Goal: Transaction & Acquisition: Purchase product/service

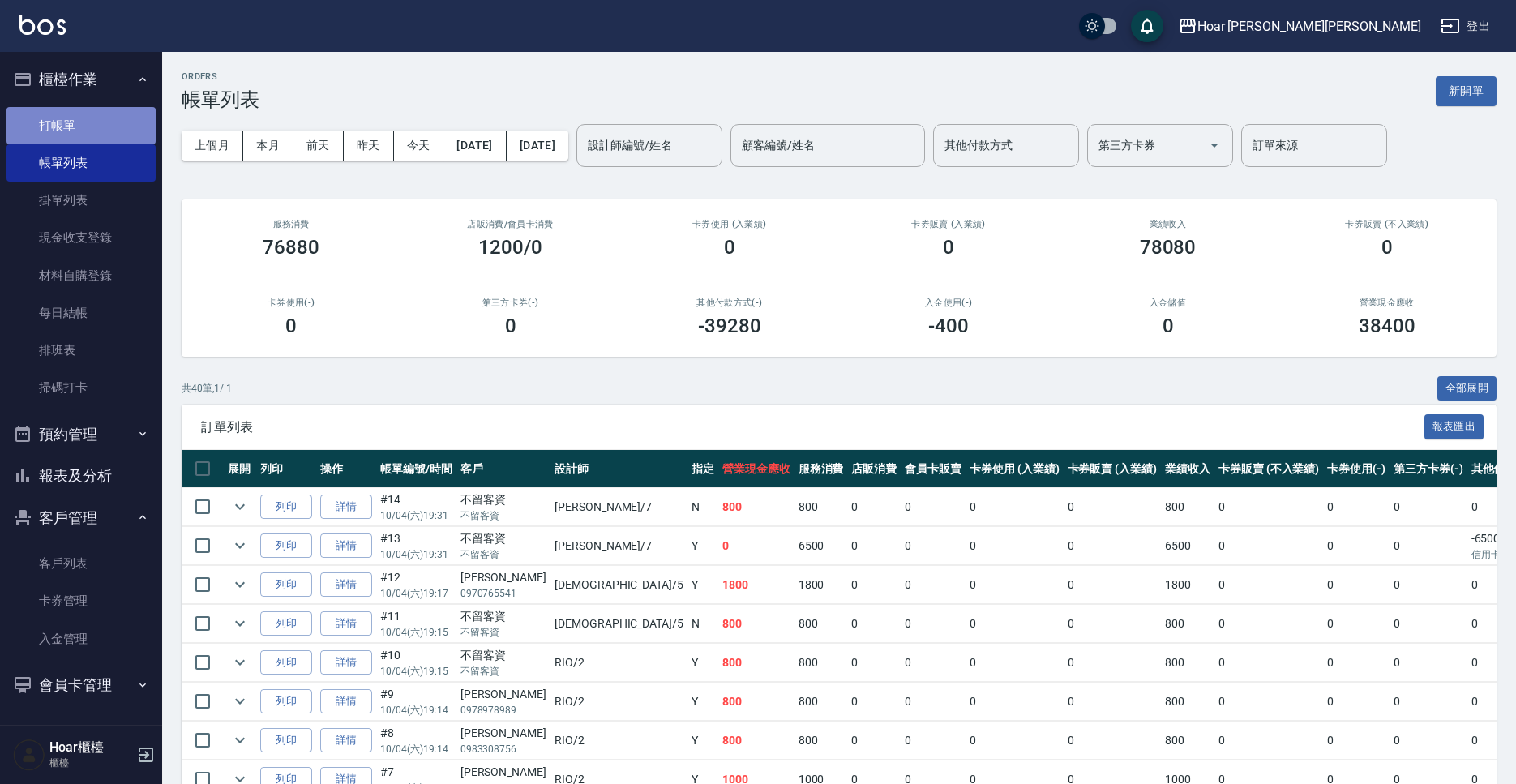
click at [64, 125] on link "打帳單" at bounding box center [80, 125] width 149 height 37
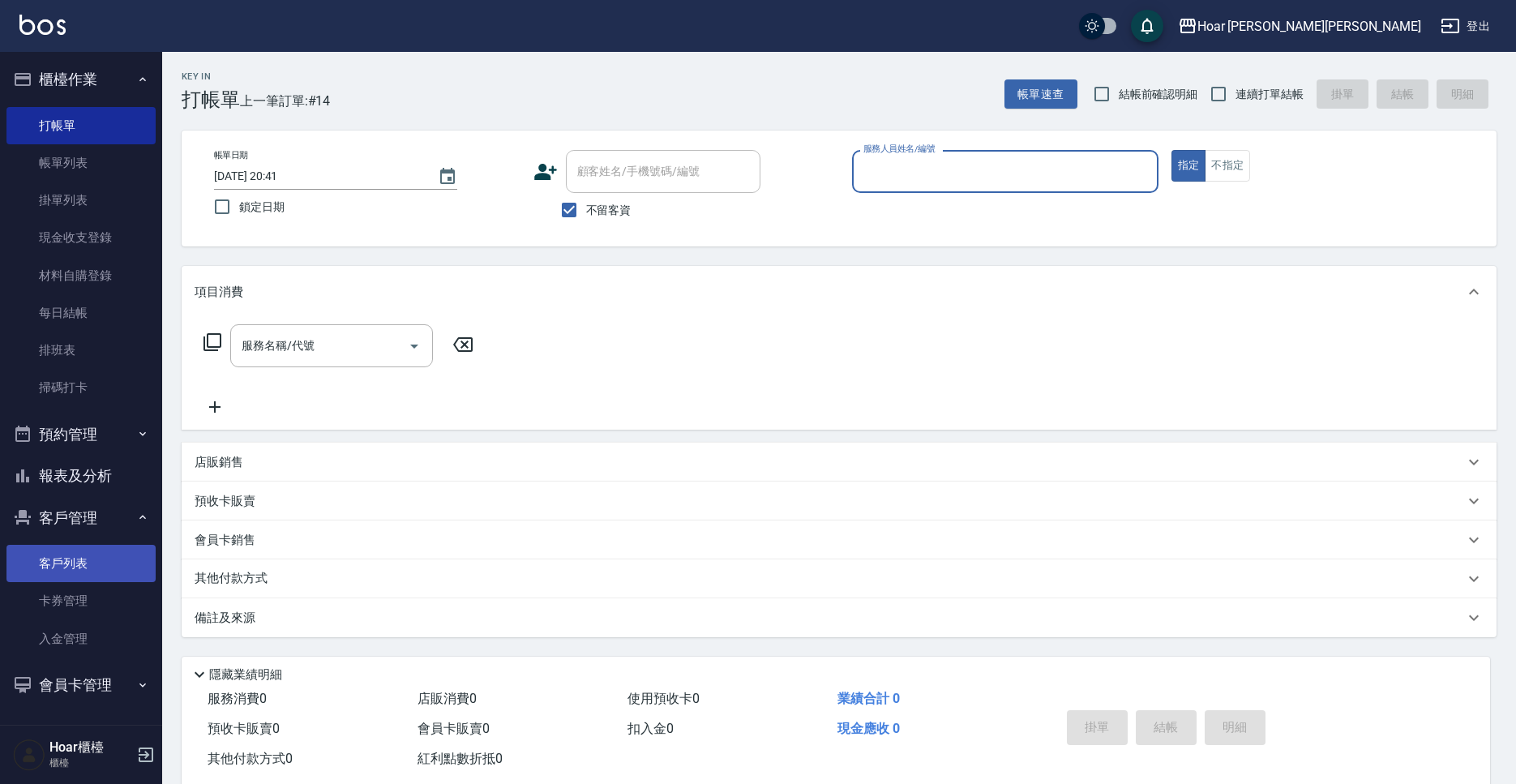
click at [90, 564] on link "客戶列表" at bounding box center [80, 563] width 149 height 37
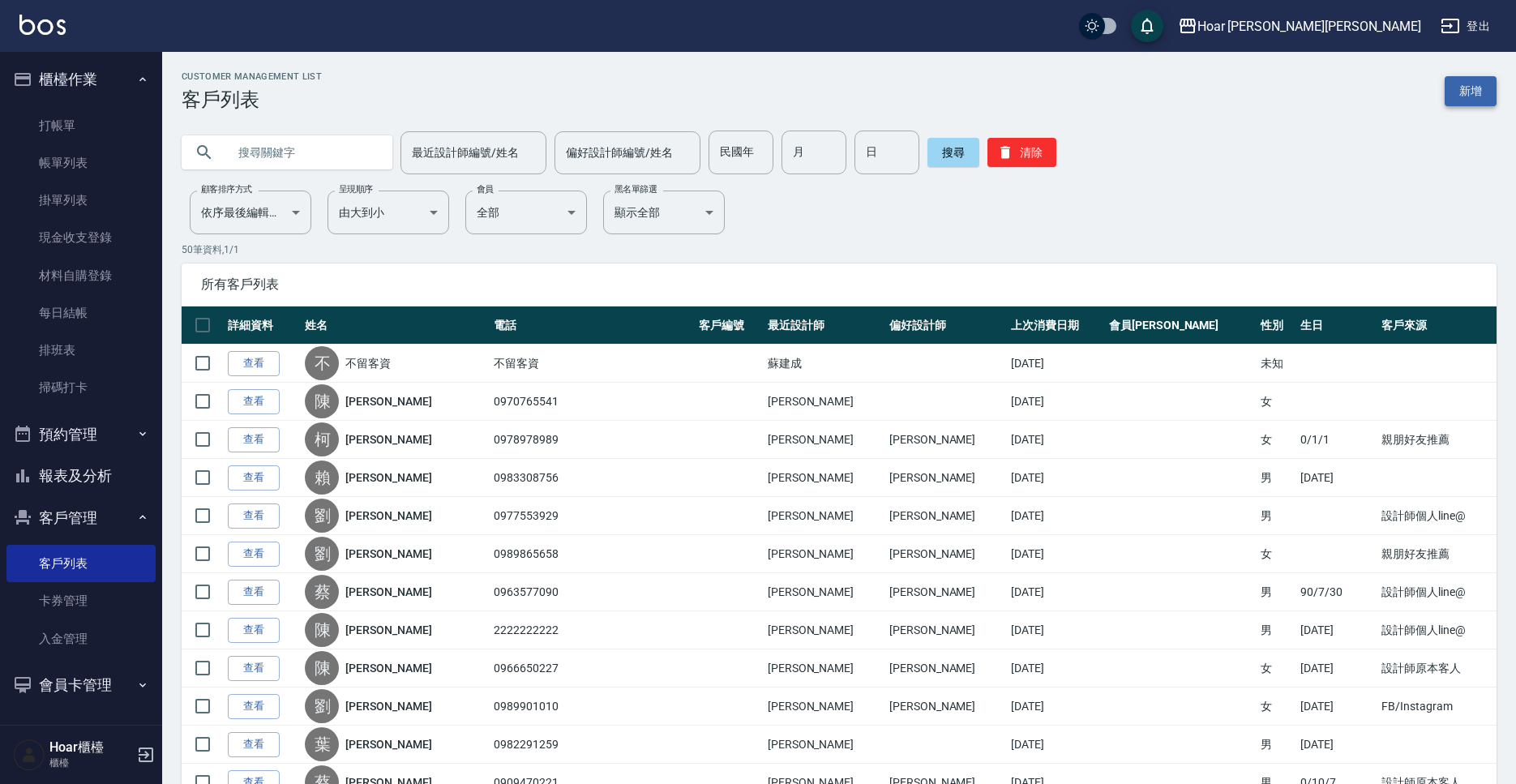
click at [1473, 89] on link "新增" at bounding box center [1469, 90] width 52 height 30
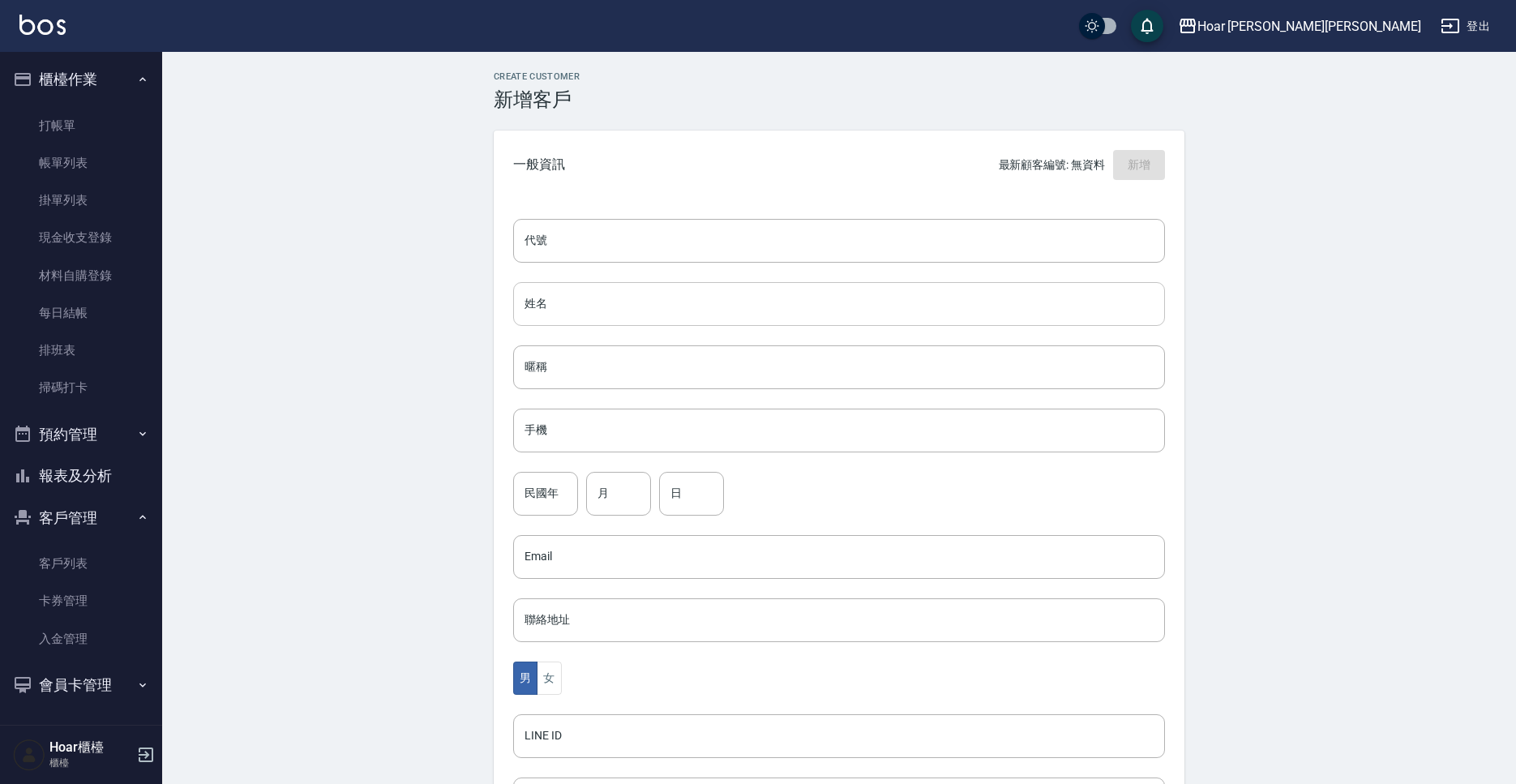
click at [570, 287] on input "姓名" at bounding box center [839, 304] width 652 height 44
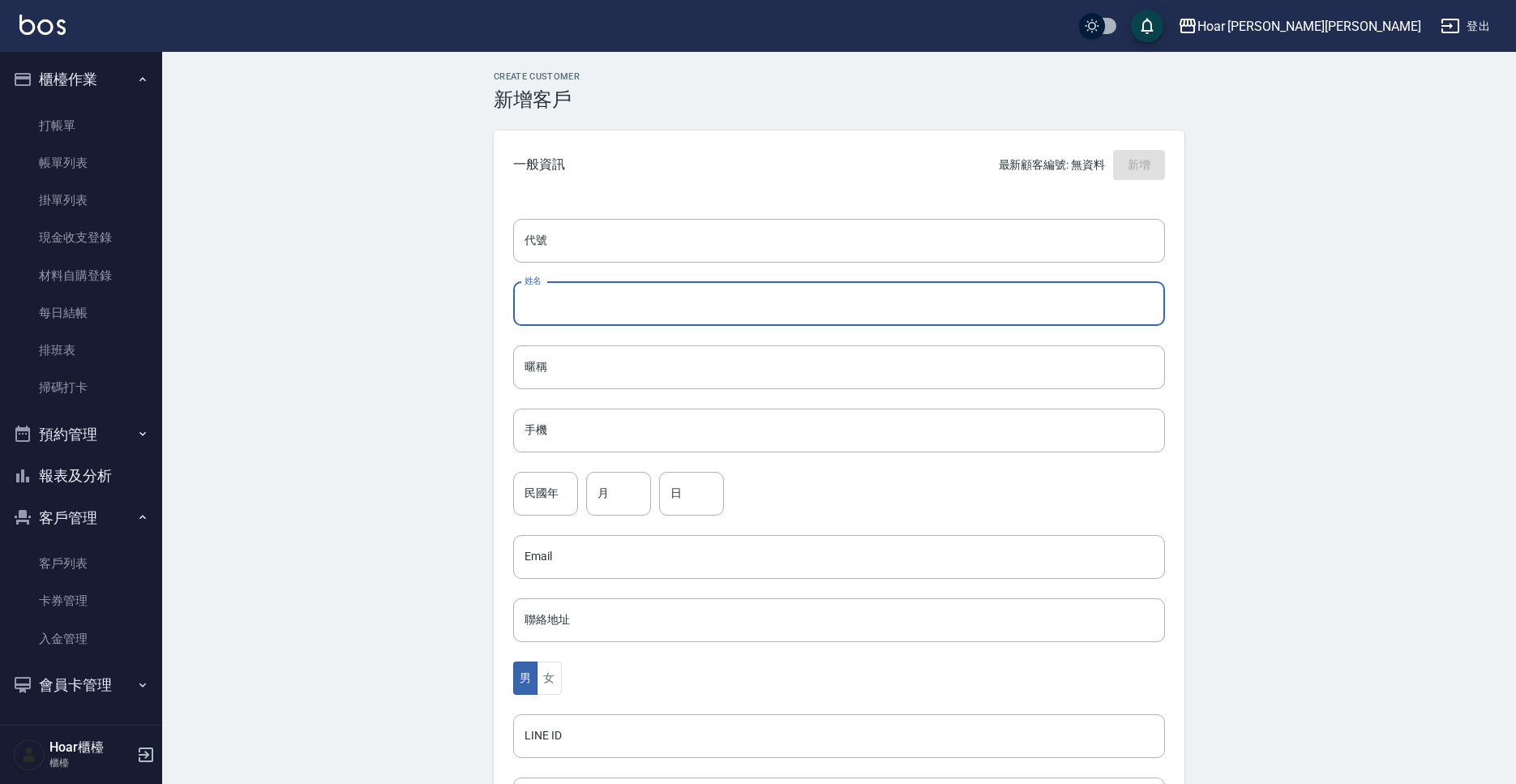
click at [580, 312] on input "姓名" at bounding box center [839, 304] width 652 height 44
type input "ㄓ"
type input "j"
click at [542, 300] on input "姓名" at bounding box center [839, 304] width 652 height 44
click at [545, 300] on input "姓名" at bounding box center [839, 304] width 652 height 44
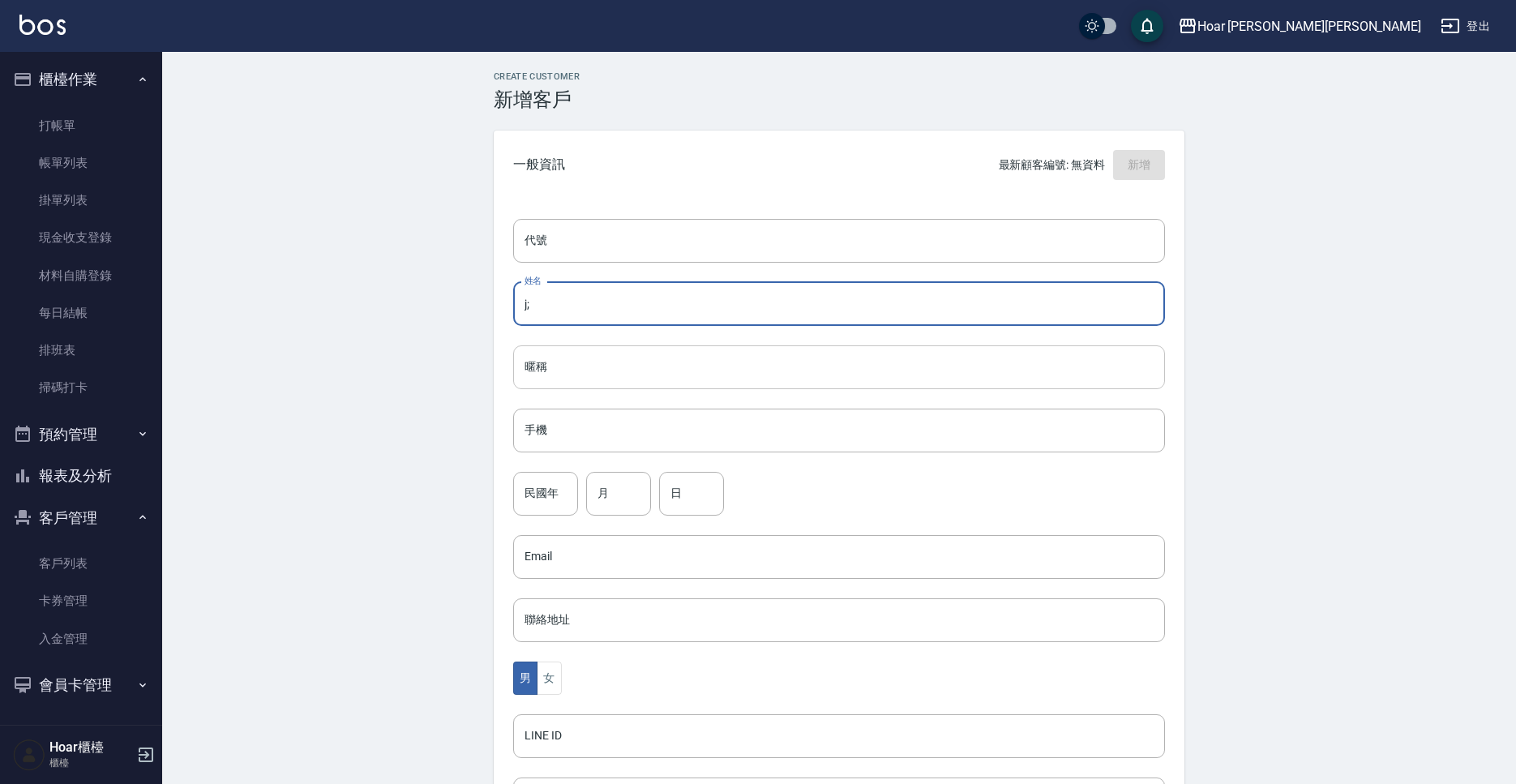
type input "j"
type input "王小姐"
click at [588, 437] on input "手機" at bounding box center [839, 431] width 652 height 44
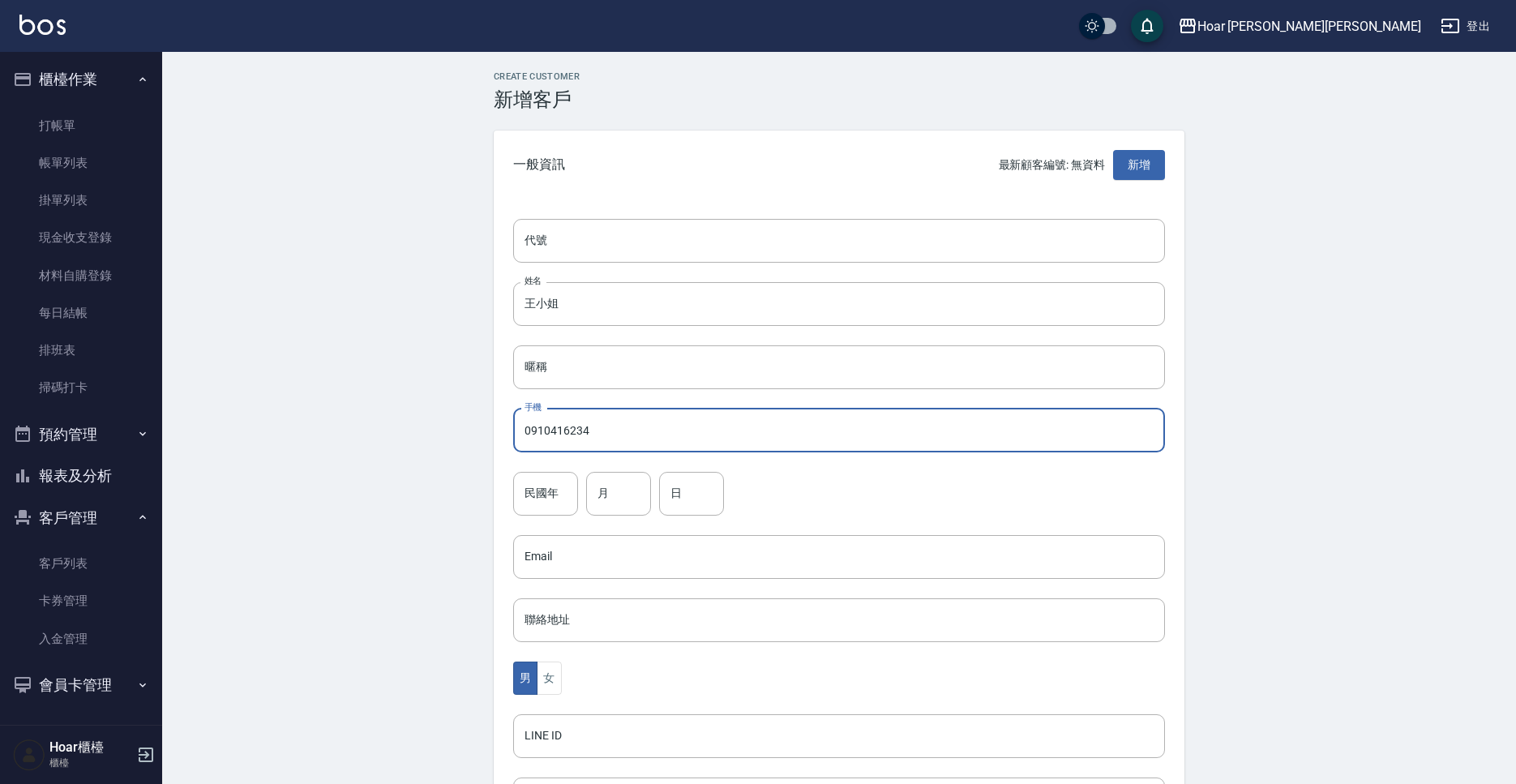
type input "0910416234"
click at [569, 675] on div "男 女" at bounding box center [839, 678] width 652 height 33
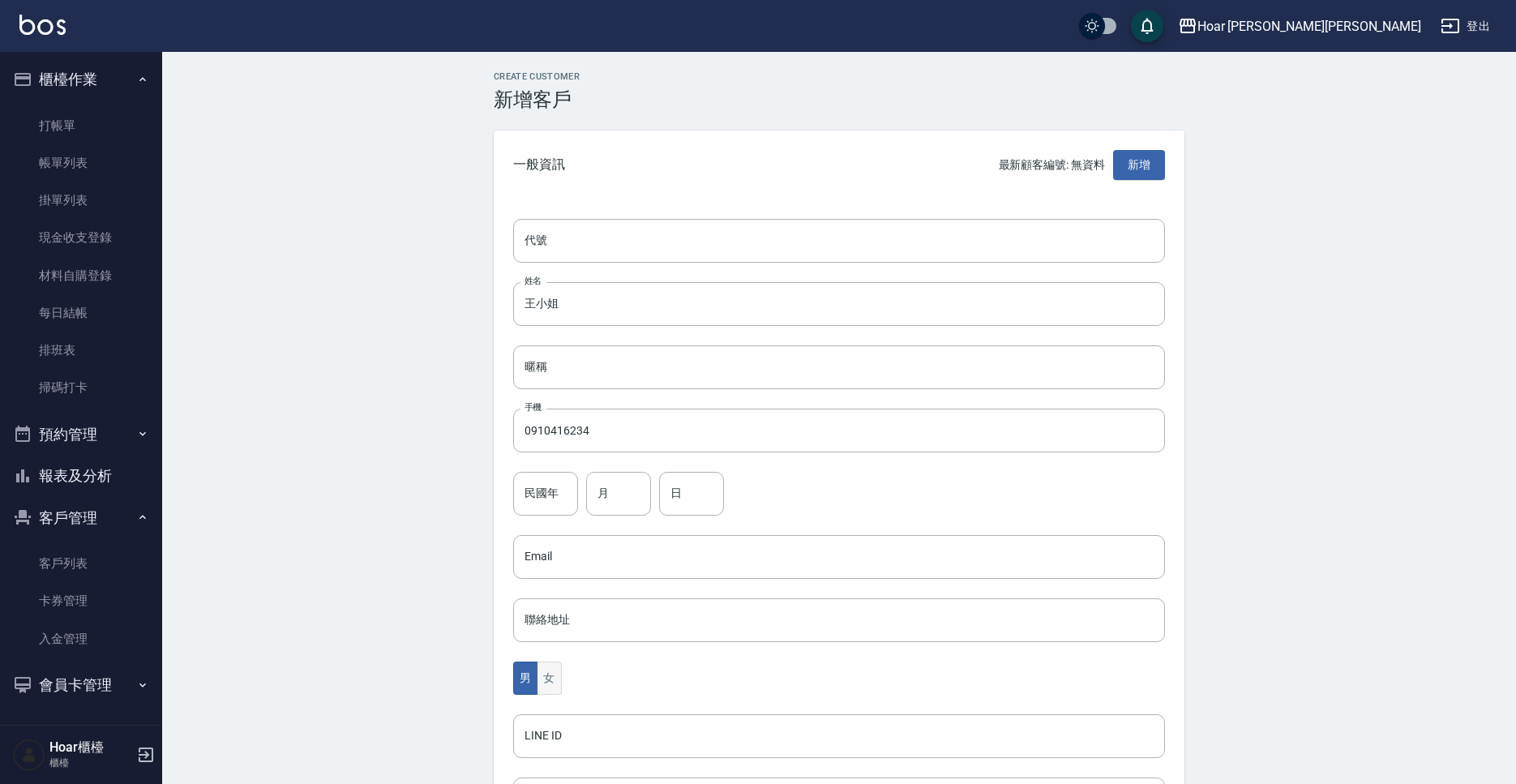
click at [554, 677] on button "女" at bounding box center [549, 678] width 25 height 33
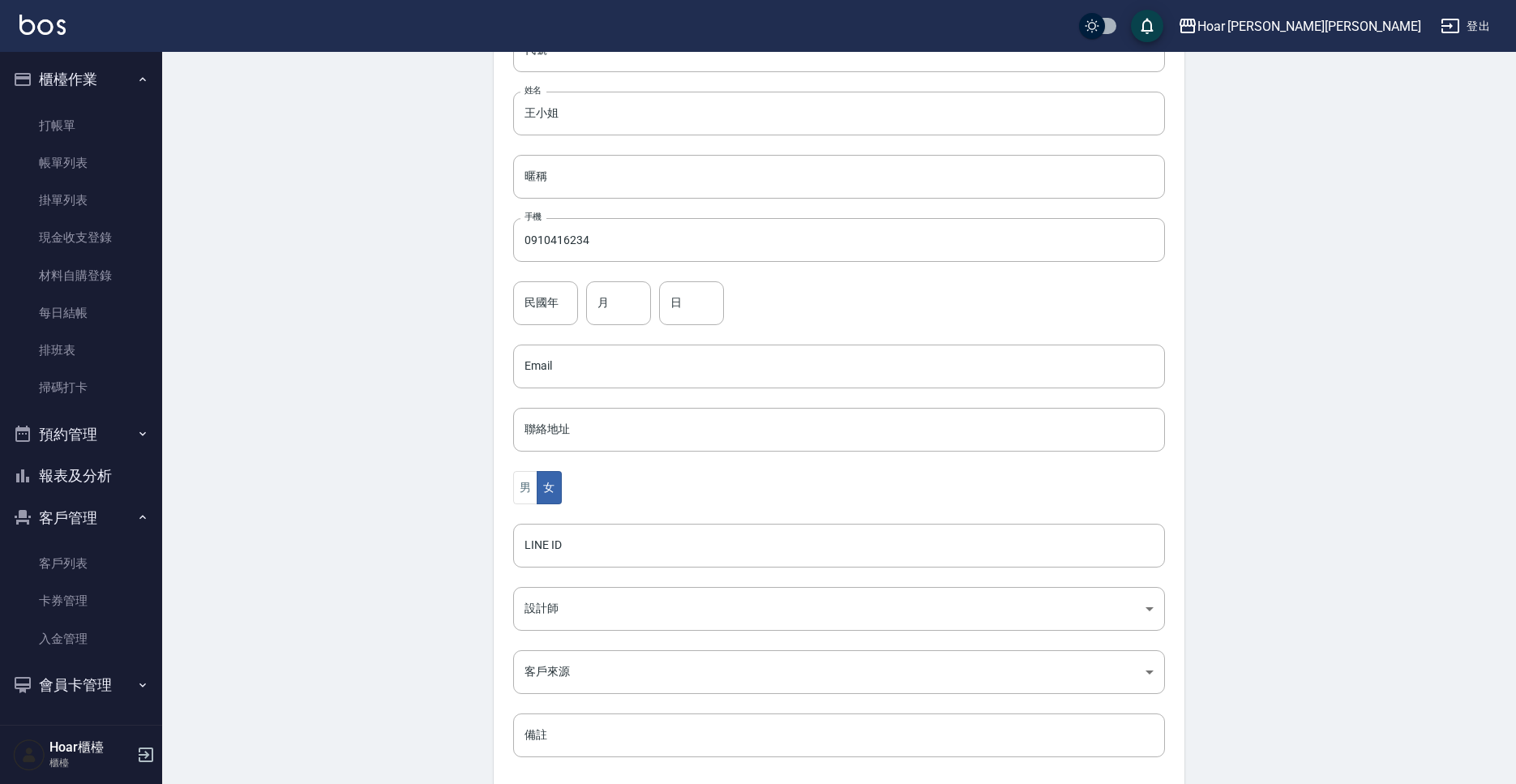
scroll to position [271, 0]
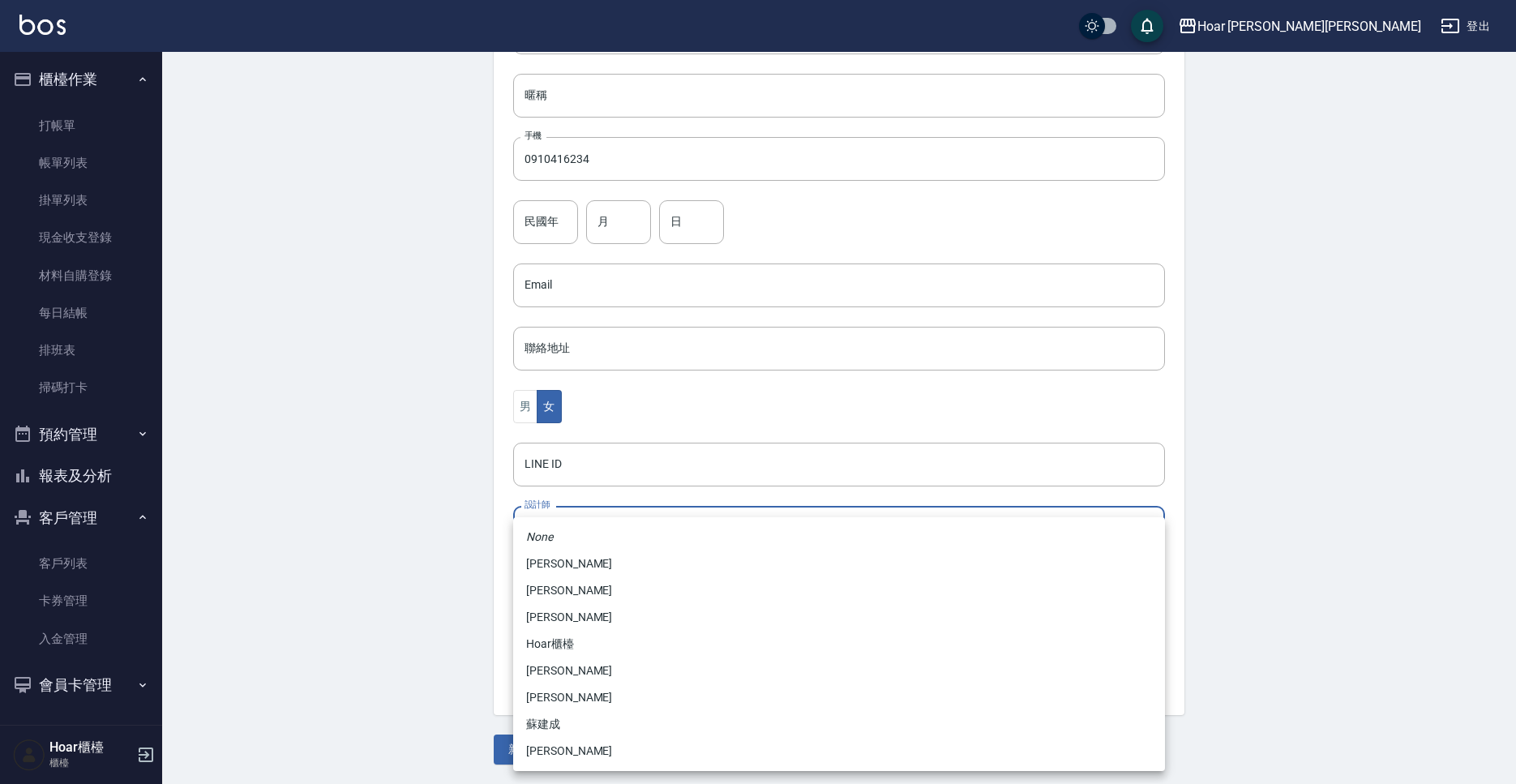
click at [593, 545] on body "Hoar [PERSON_NAME][PERSON_NAME] 登出 櫃檯作業 打帳單 帳單列表 掛單列表 現金收支登錄 材料自購登錄 每日結帳 排班表 掃碼…" at bounding box center [758, 256] width 1516 height 1055
click at [612, 753] on li "[PERSON_NAME]" at bounding box center [839, 750] width 652 height 26
type input "ca54d0d9-00fe-490f-ba6a-72a5339bf885"
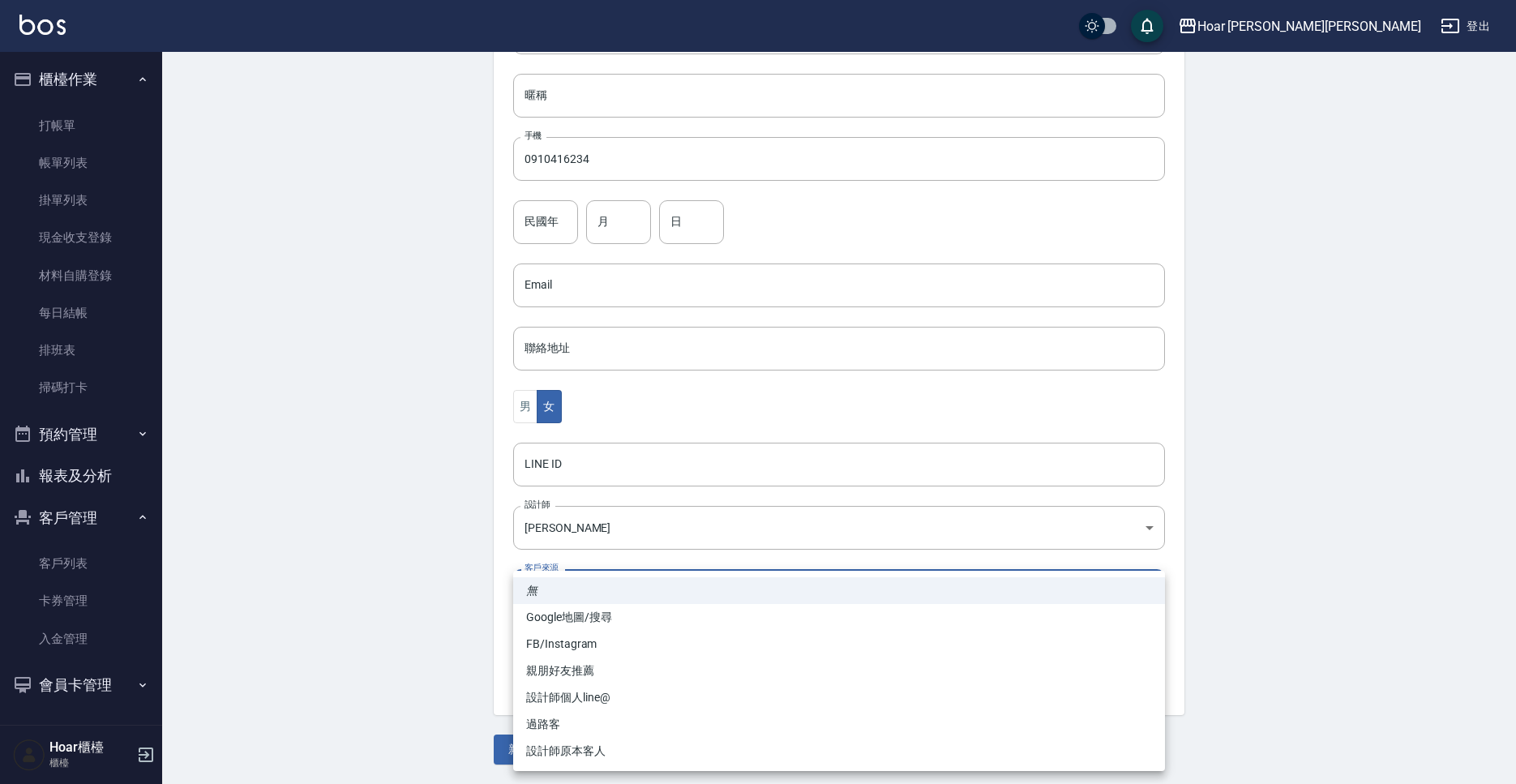
click at [550, 591] on body "Hoar [PERSON_NAME][PERSON_NAME] 登出 櫃檯作業 打帳單 帳單列表 掛單列表 現金收支登錄 材料自購登錄 每日結帳 排班表 掃碼…" at bounding box center [758, 256] width 1516 height 1055
click at [562, 663] on li "親朋好友推薦" at bounding box center [839, 670] width 652 height 26
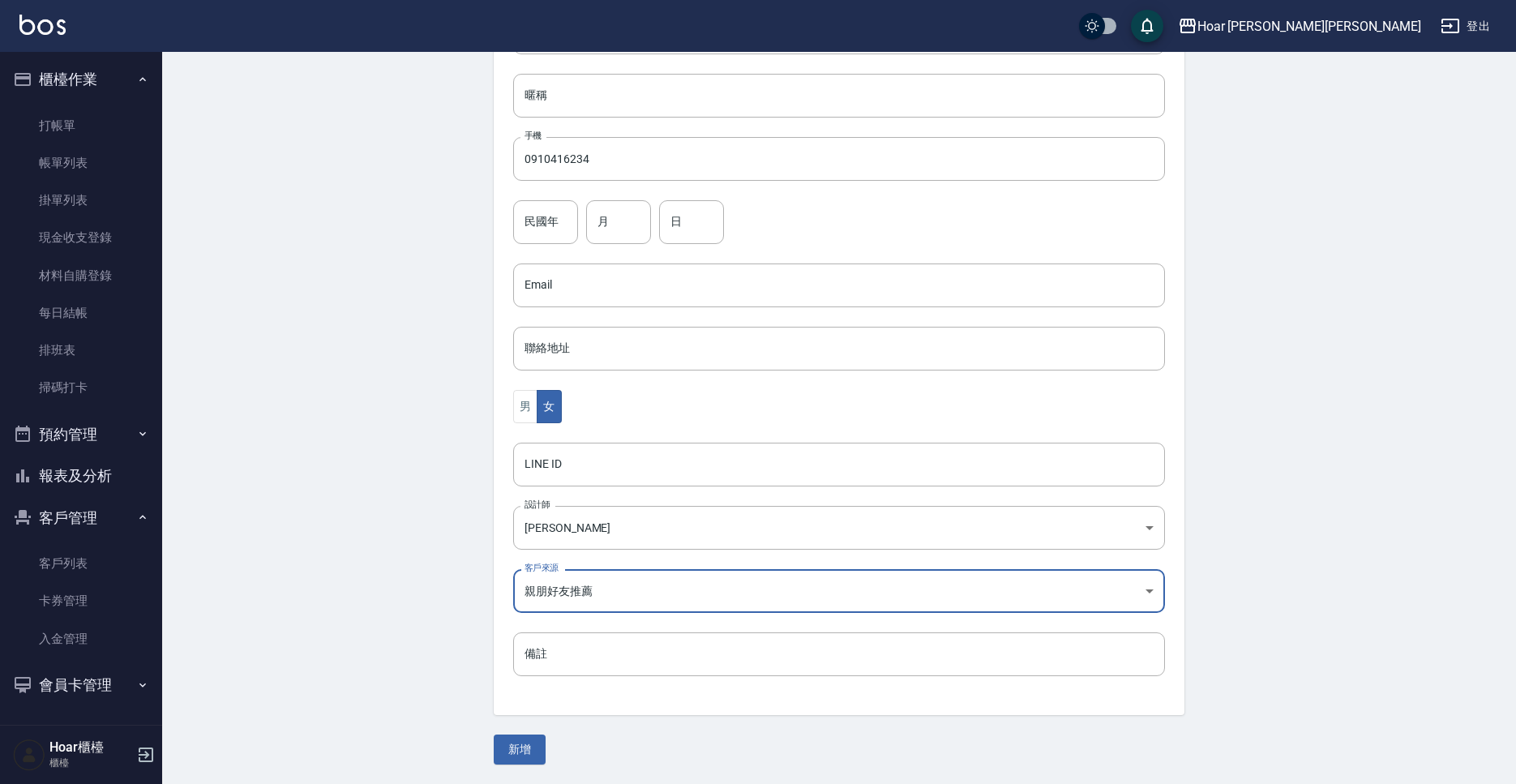
click at [587, 605] on body "Hoar [PERSON_NAME][PERSON_NAME] 登出 櫃檯作業 打帳單 帳單列表 掛單列表 現金收支登錄 材料自購登錄 每日結帳 排班表 掃碼…" at bounding box center [758, 256] width 1516 height 1055
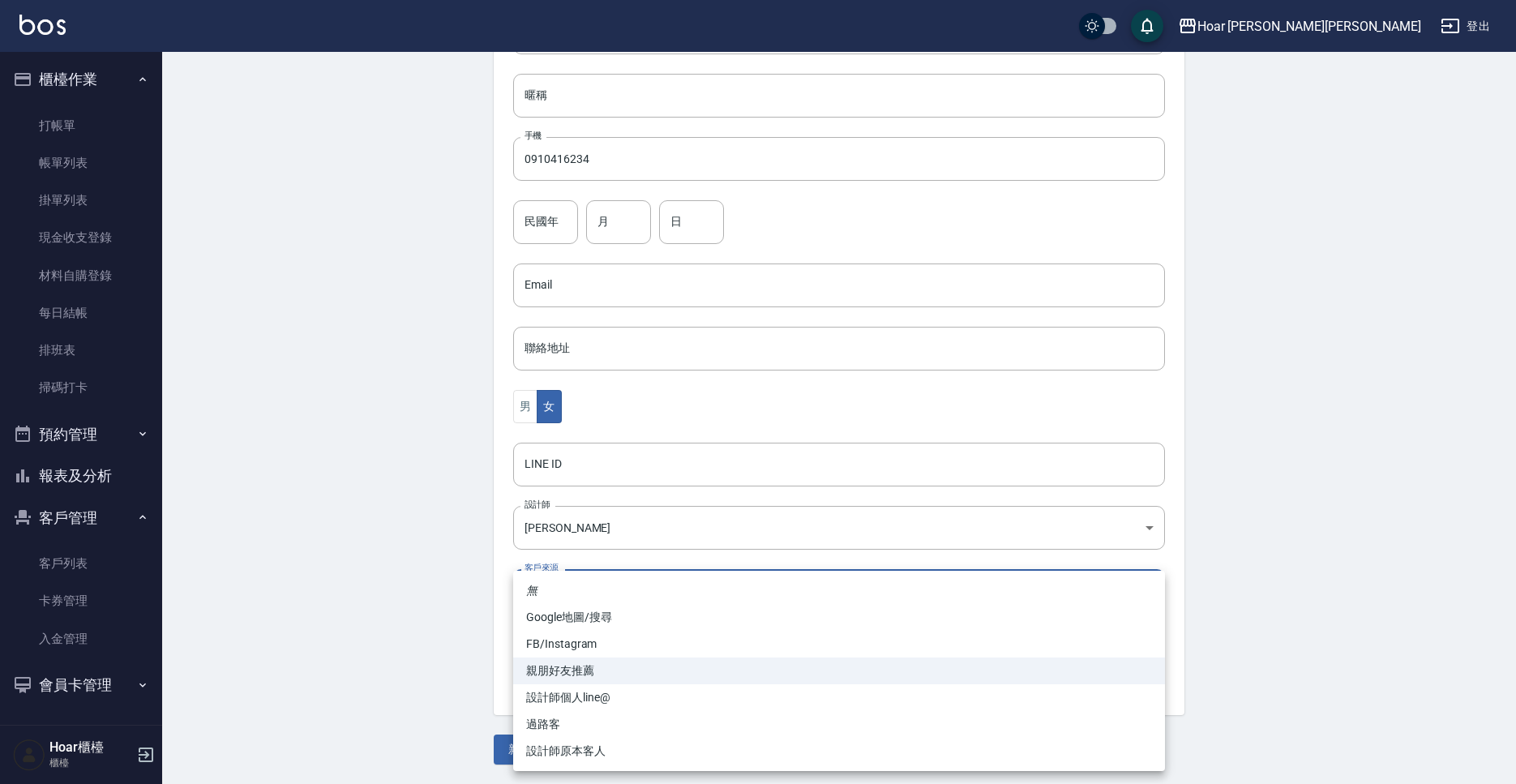
click at [573, 641] on li "FB/Instagram" at bounding box center [839, 643] width 652 height 26
type input "FB/Instagram"
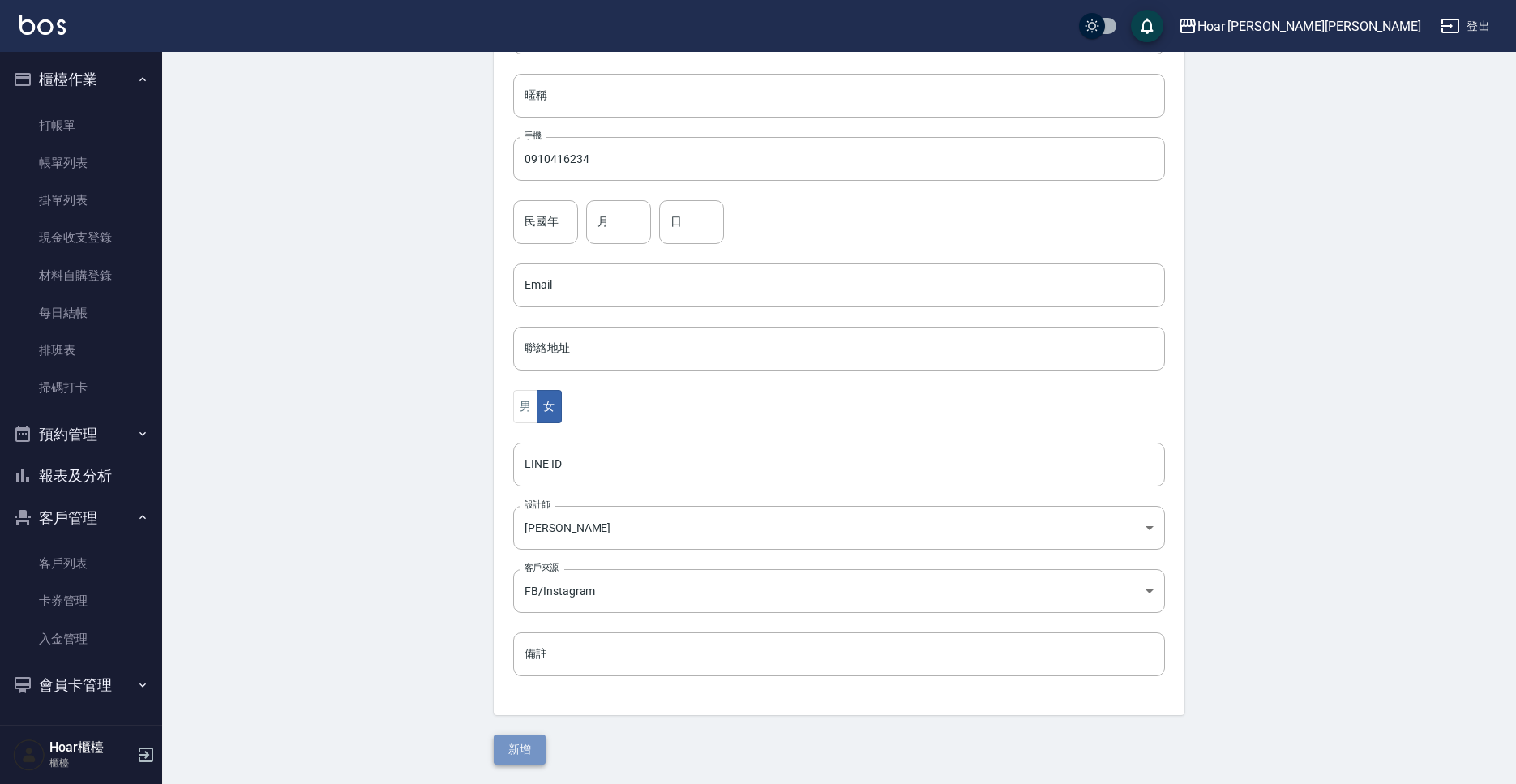
click at [523, 752] on button "新增" at bounding box center [519, 749] width 52 height 30
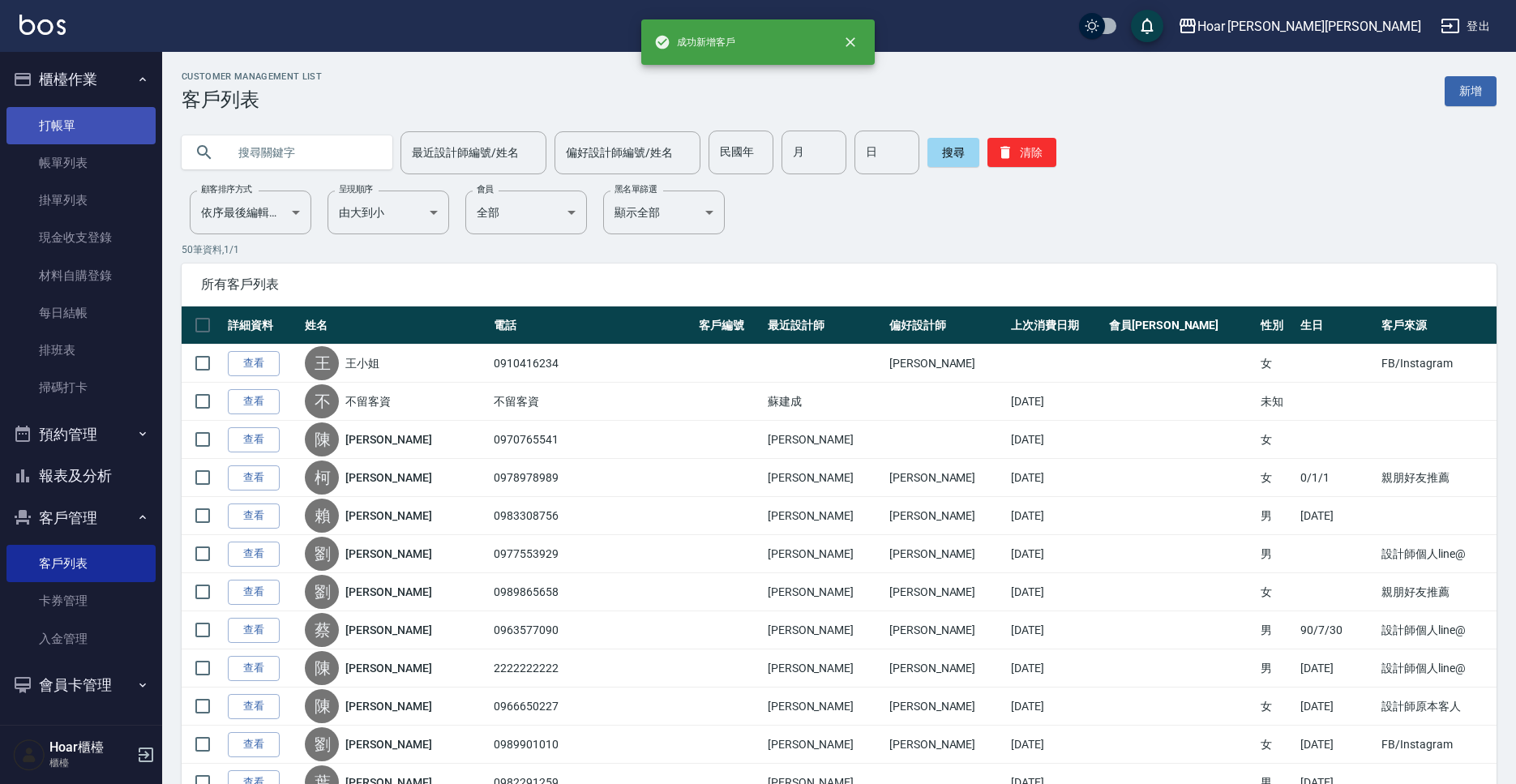
click at [46, 127] on link "打帳單" at bounding box center [80, 125] width 149 height 37
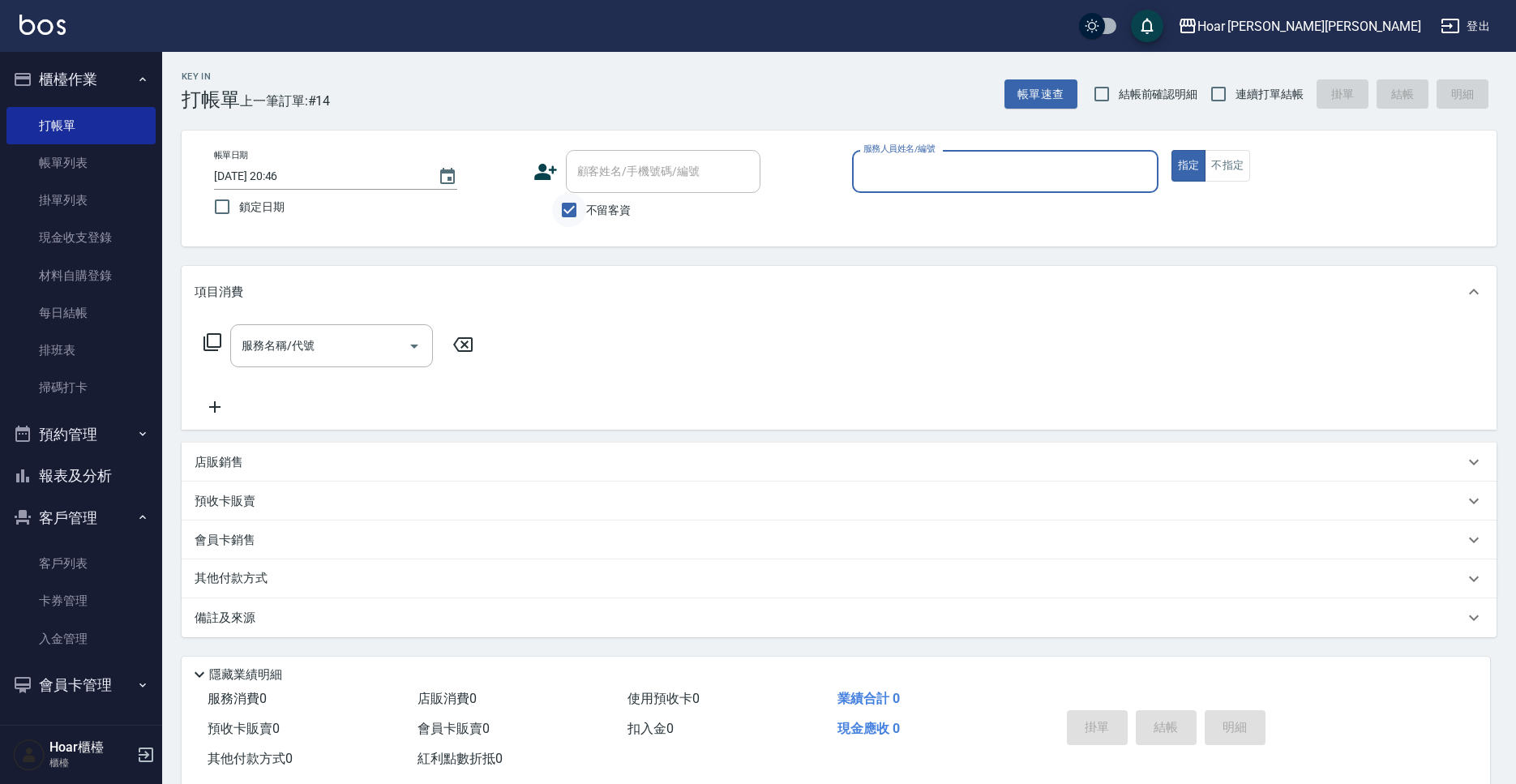
click at [575, 214] on input "不留客資" at bounding box center [569, 209] width 34 height 34
checkbox input "false"
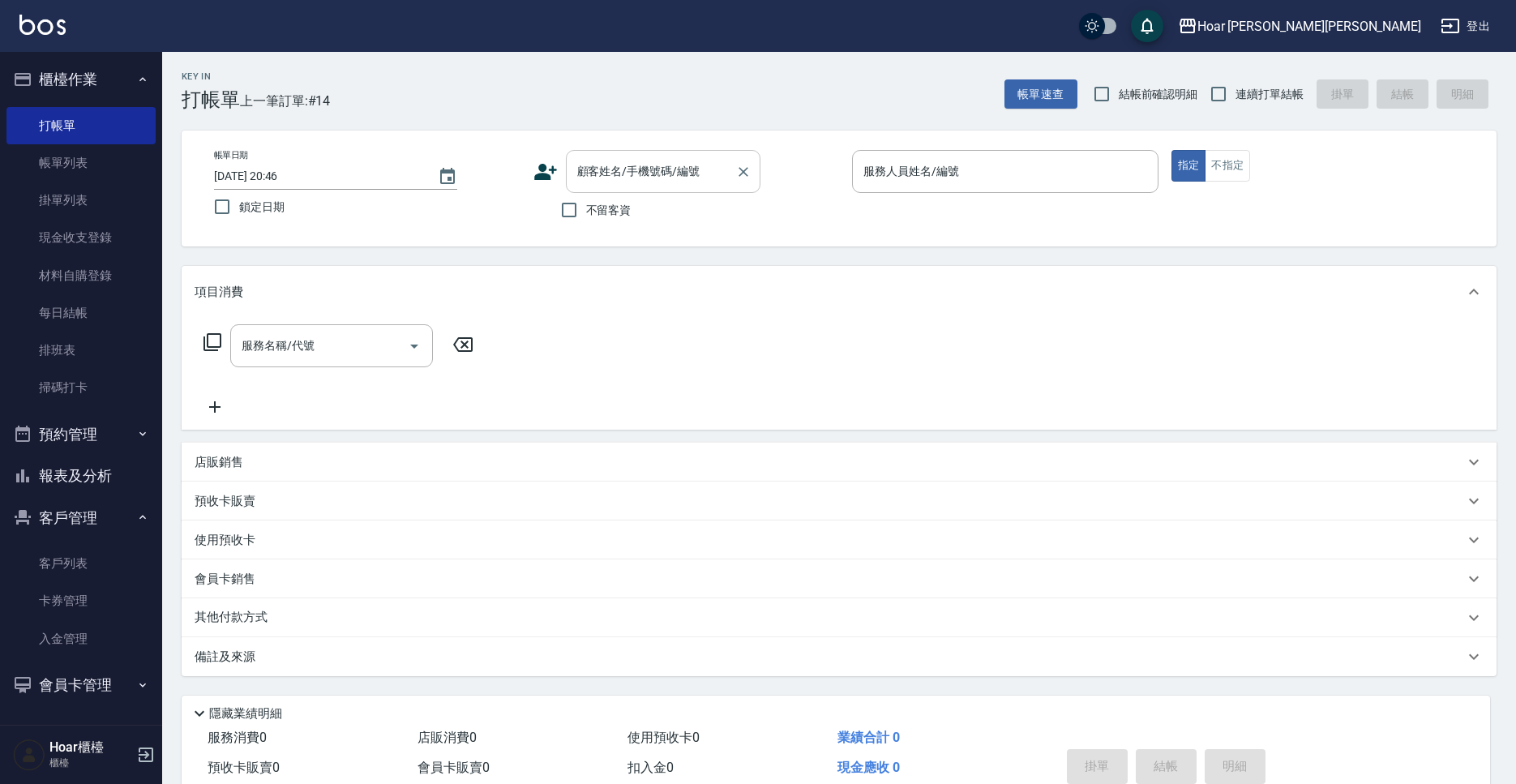
click at [615, 177] on input "顧客姓名/手機號碼/編號" at bounding box center [651, 171] width 155 height 28
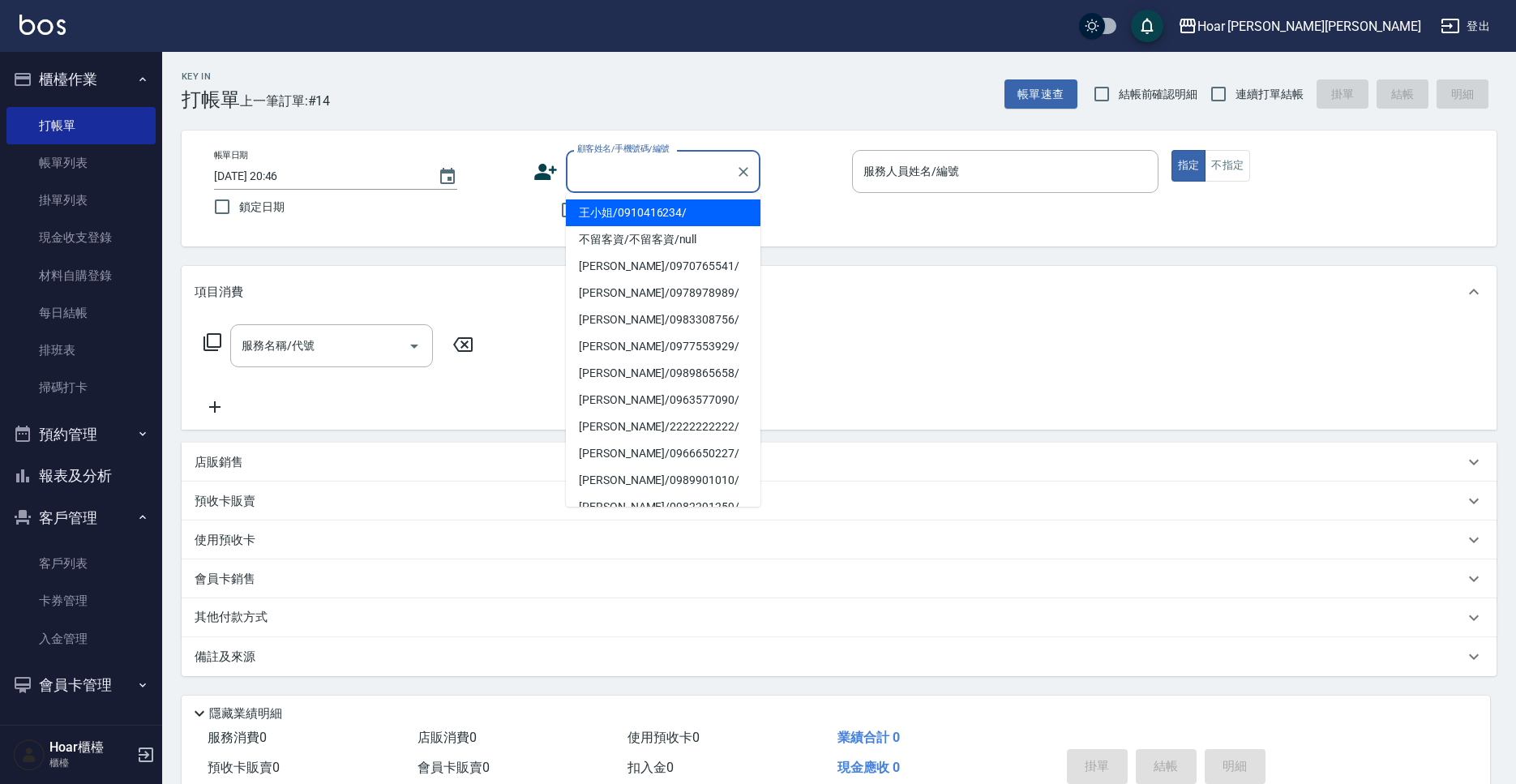
click at [612, 214] on li "王小姐/0910416234/" at bounding box center [663, 212] width 194 height 26
type input "王小姐/0910416234/"
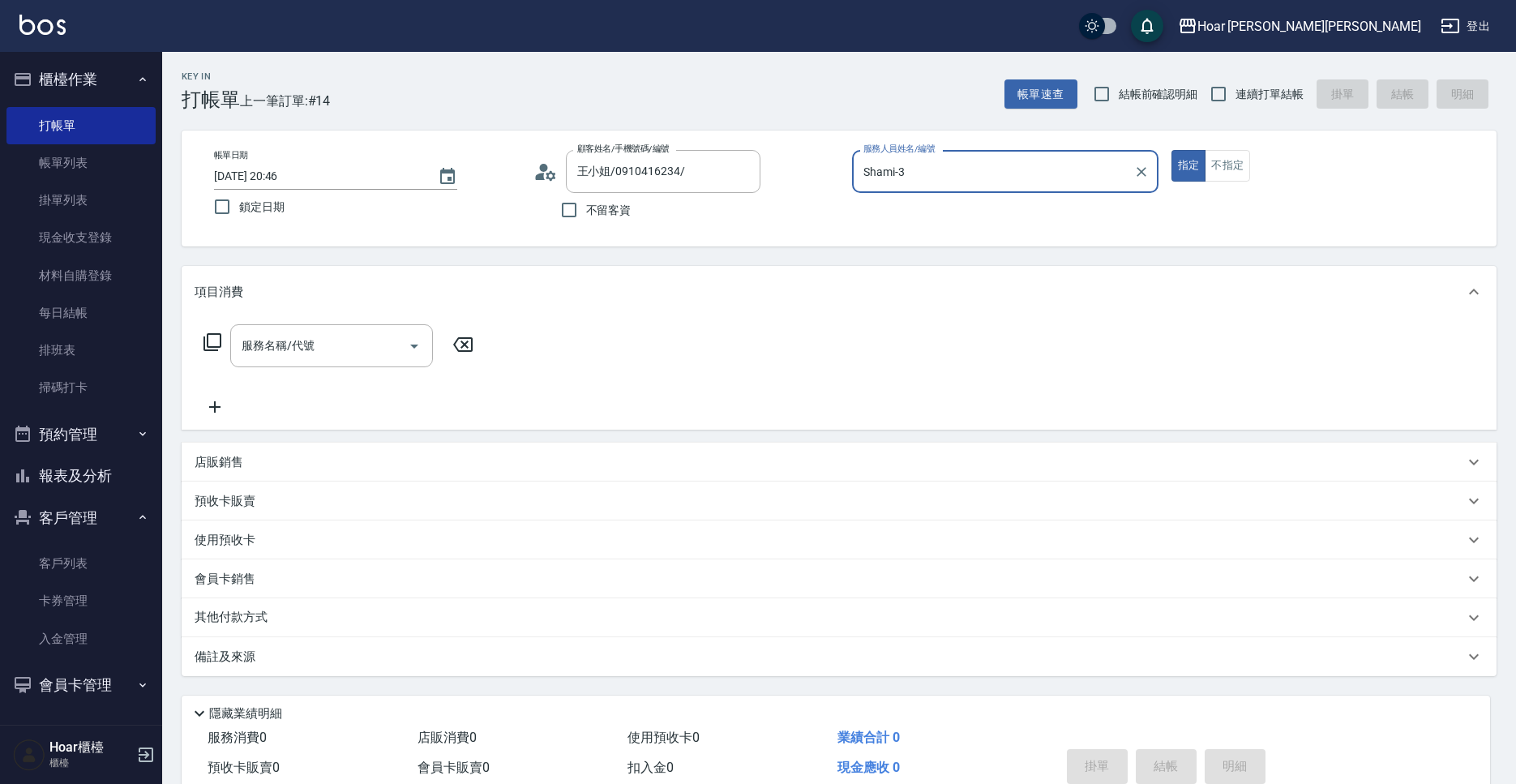
type input "Shami-3"
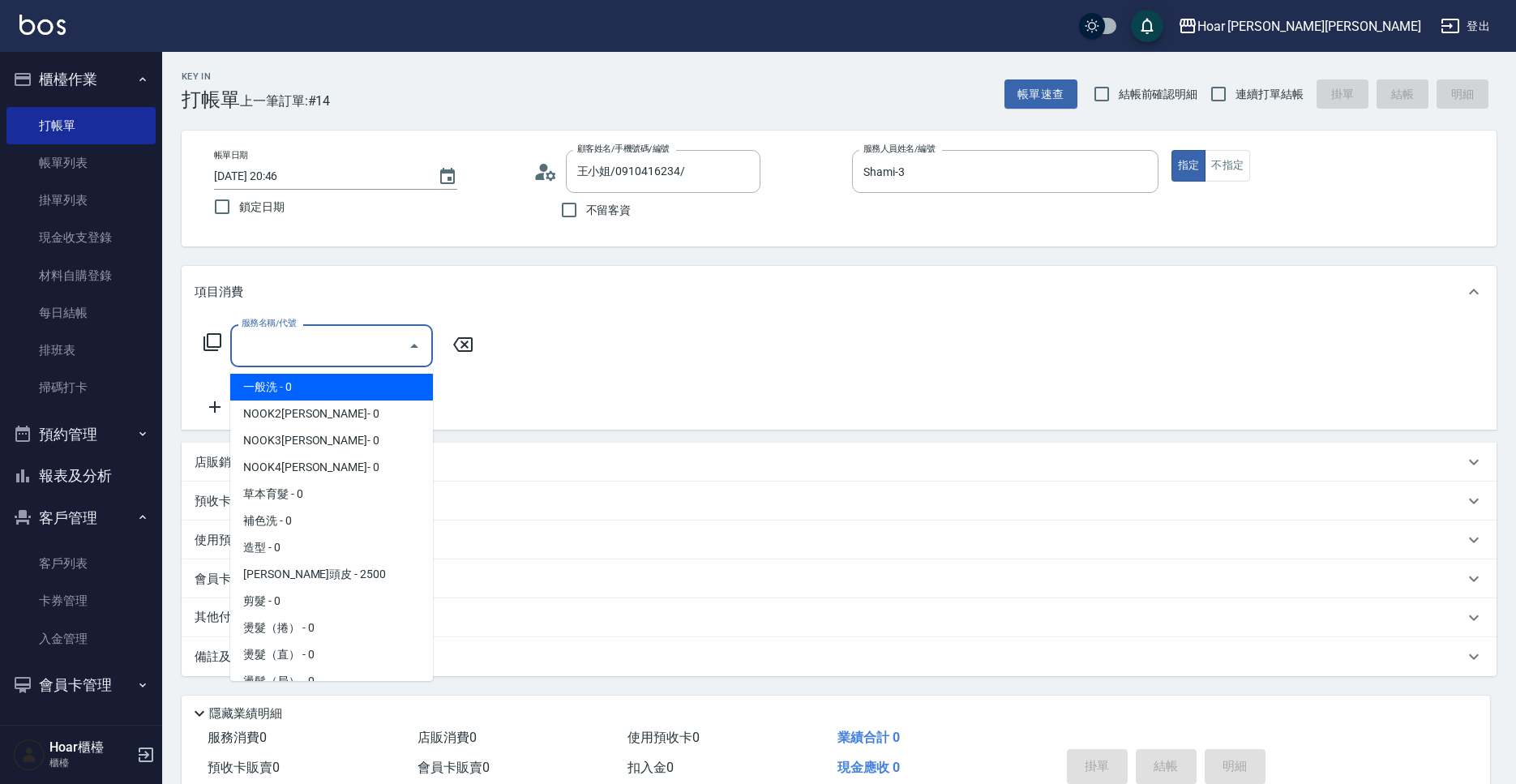
click at [287, 351] on input "服務名稱/代號" at bounding box center [319, 345] width 163 height 28
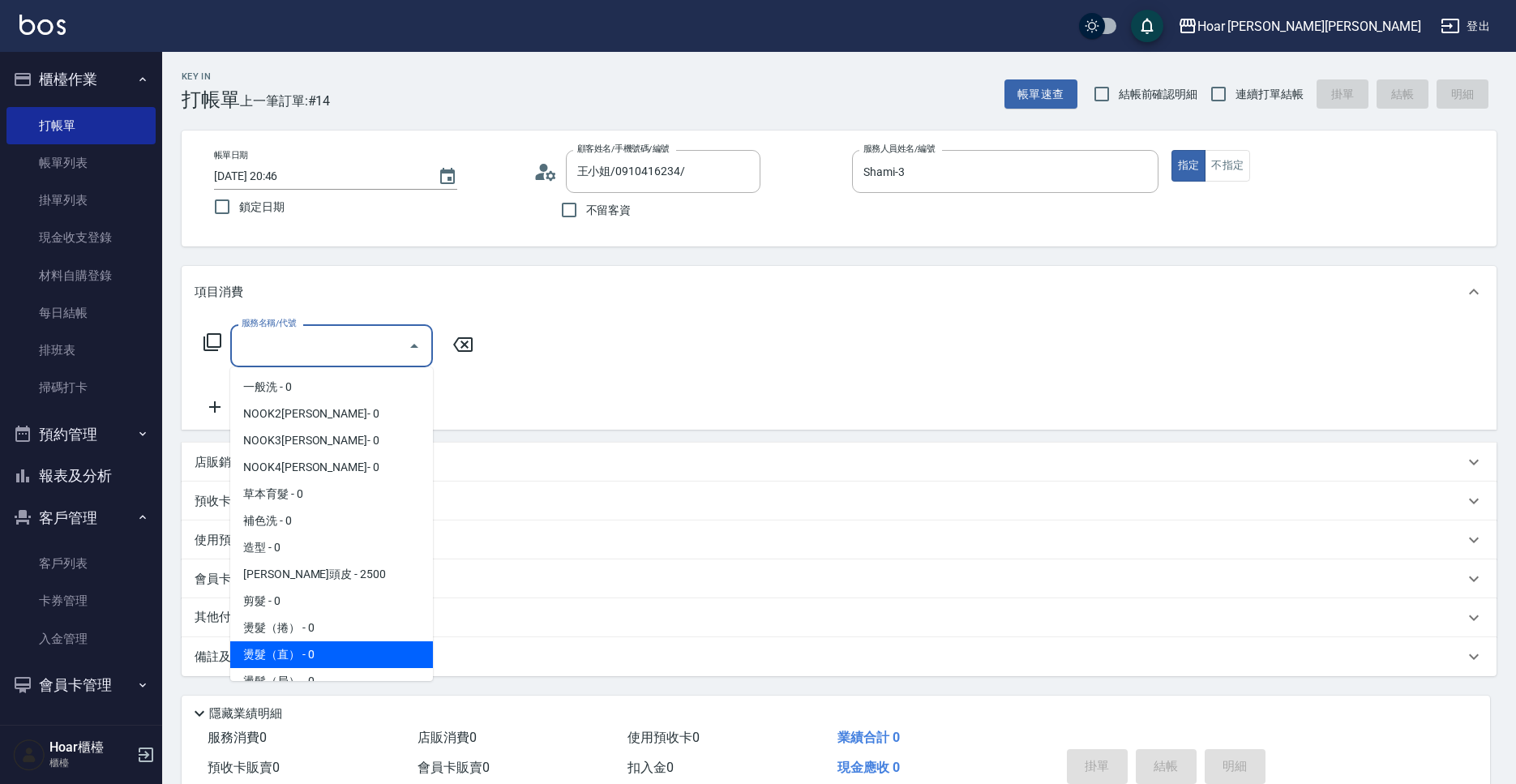
click at [306, 651] on span "燙髮（直） - 0" at bounding box center [331, 653] width 203 height 26
type input "燙髮（直）(302)"
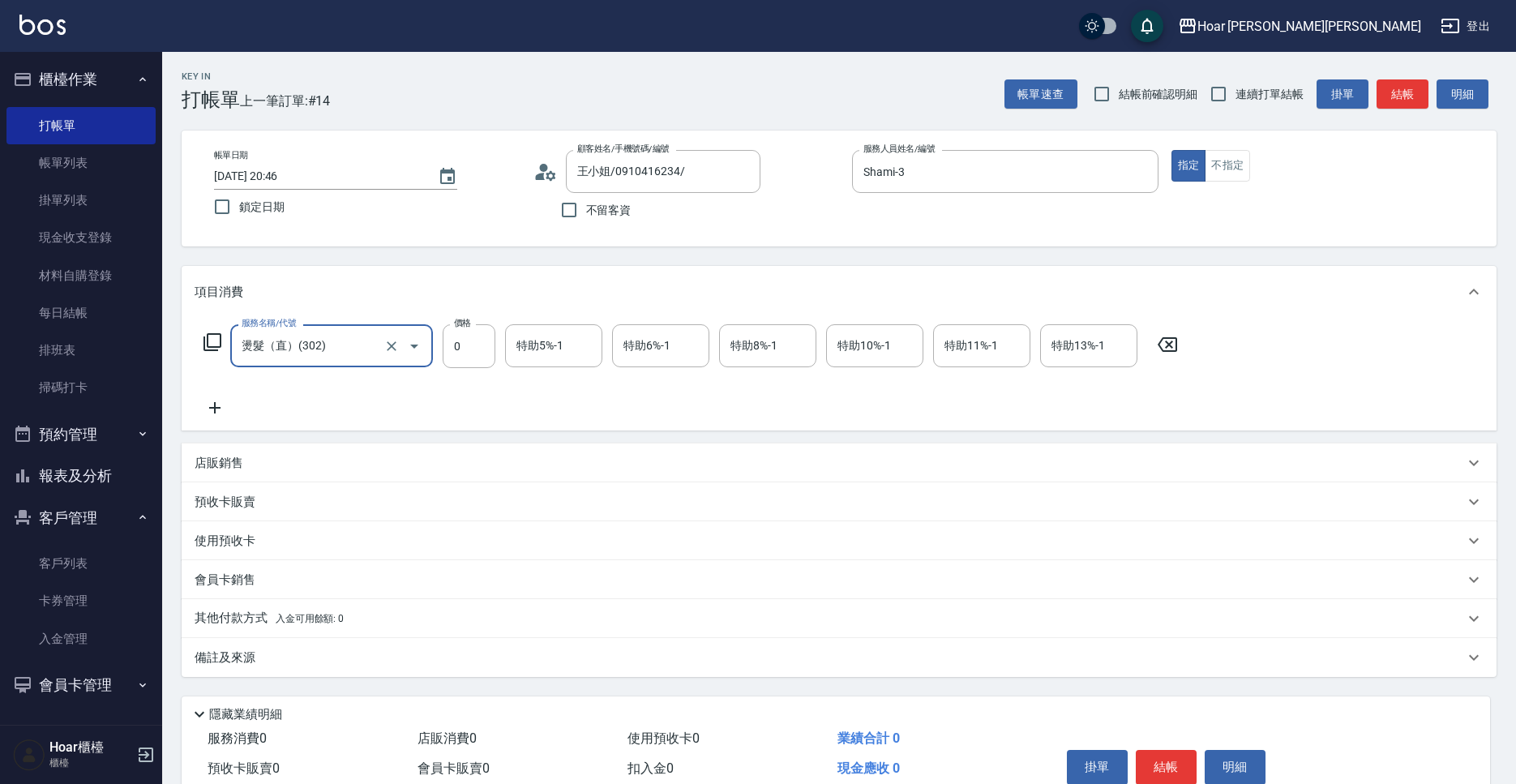
click at [211, 405] on icon at bounding box center [214, 407] width 40 height 19
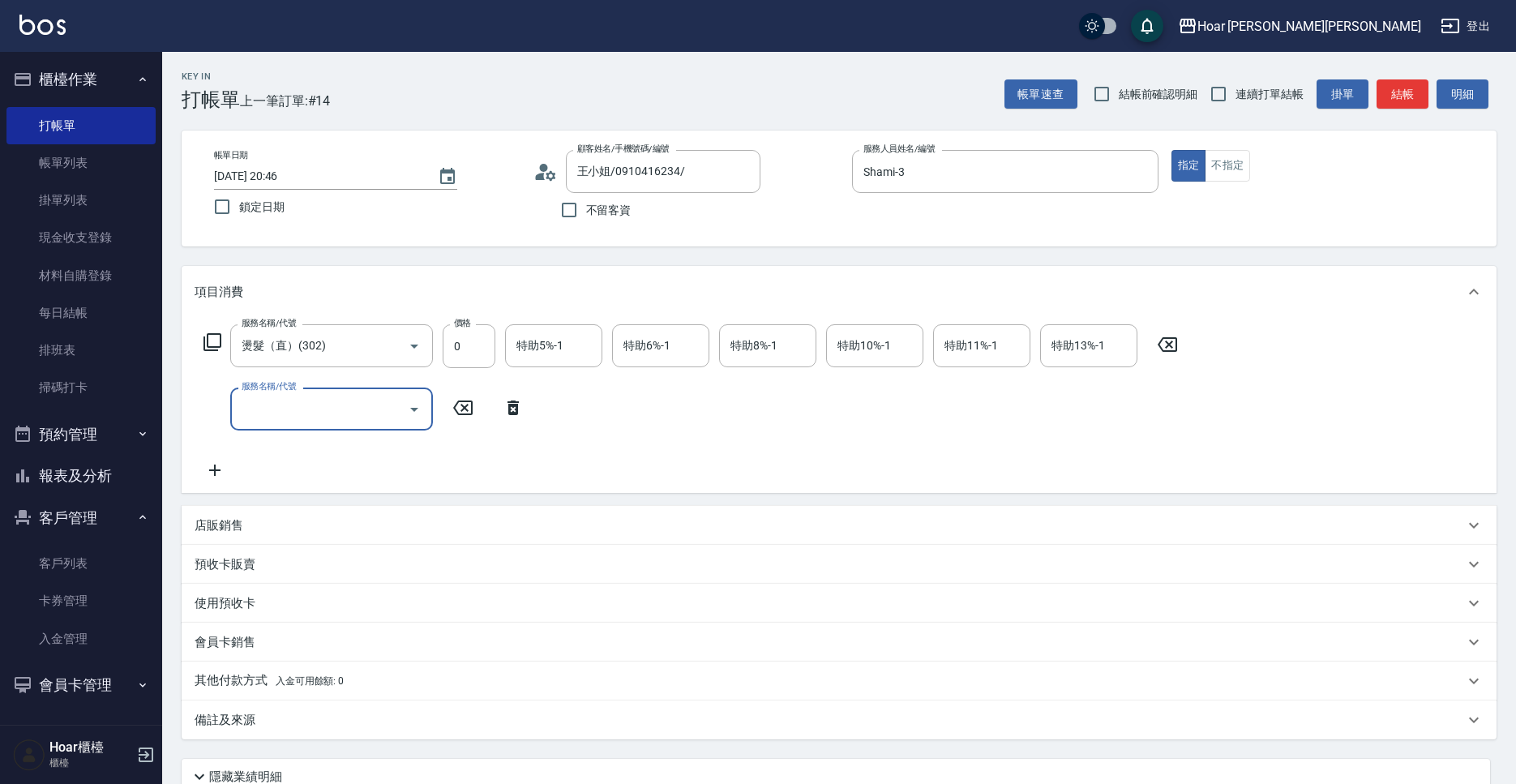
click at [342, 406] on input "服務名稱/代號" at bounding box center [319, 408] width 163 height 28
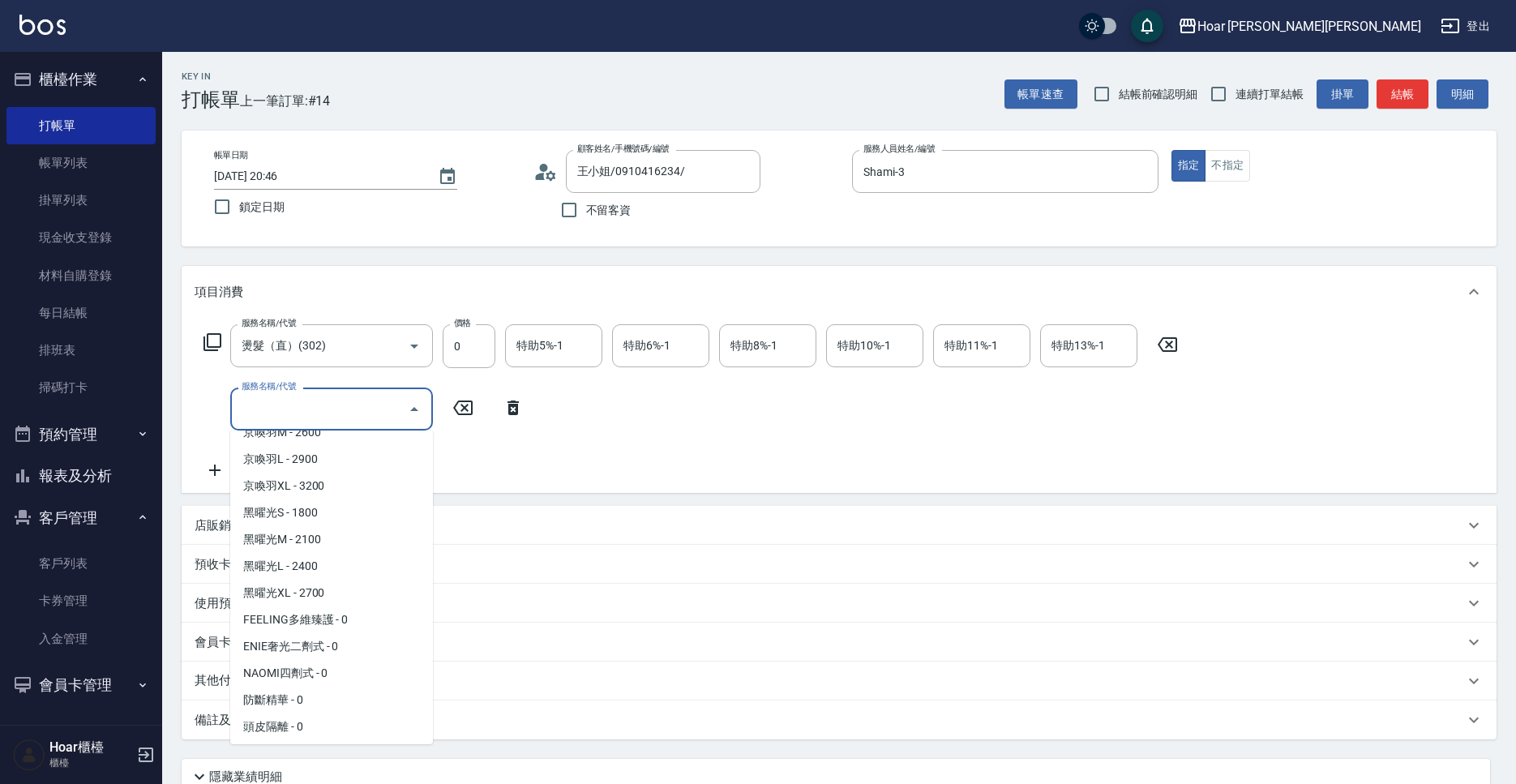
scroll to position [621, 0]
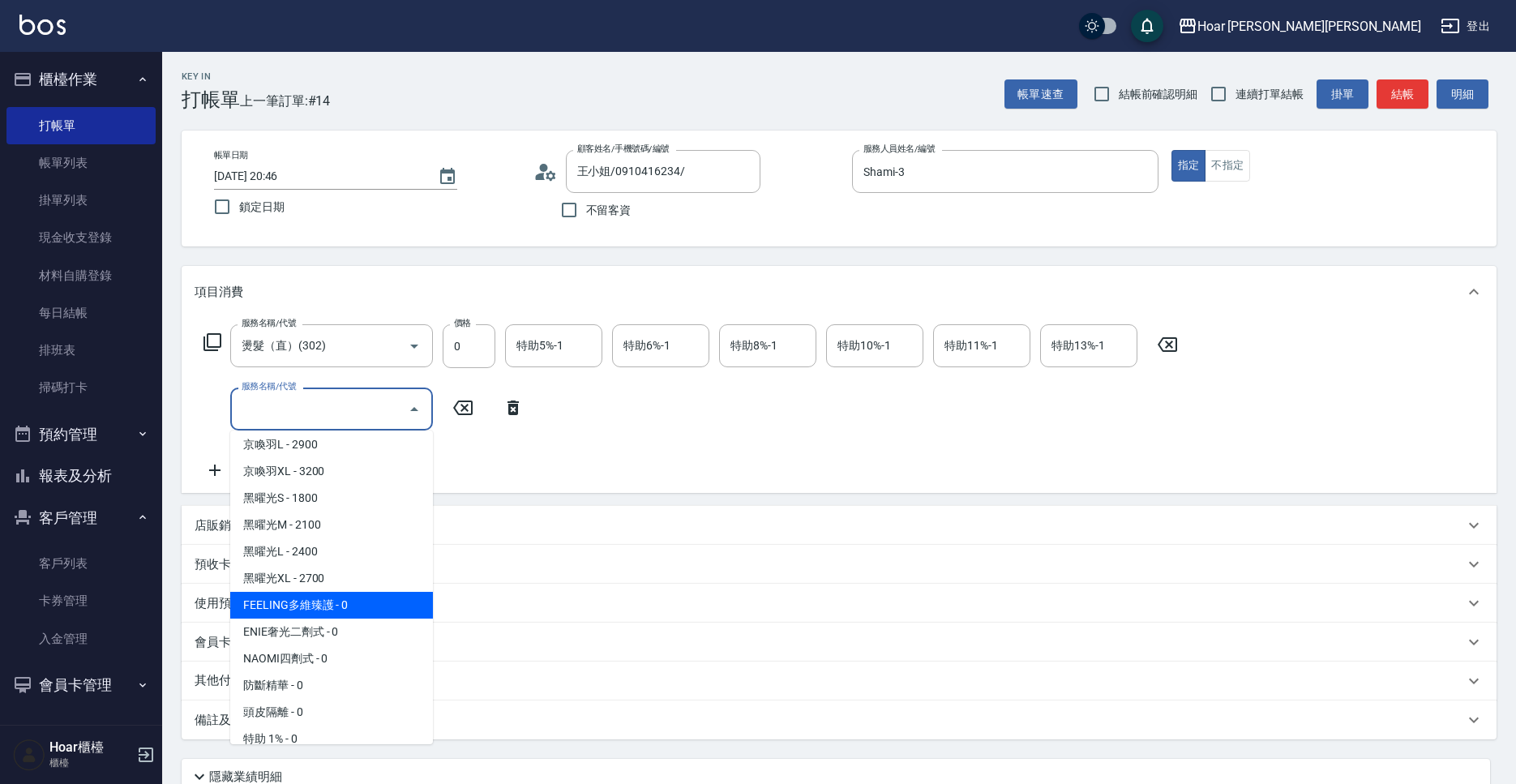
click at [336, 611] on span "FEELING多維臻護 - 0" at bounding box center [331, 604] width 203 height 26
type input "FEELING多維臻護(609)"
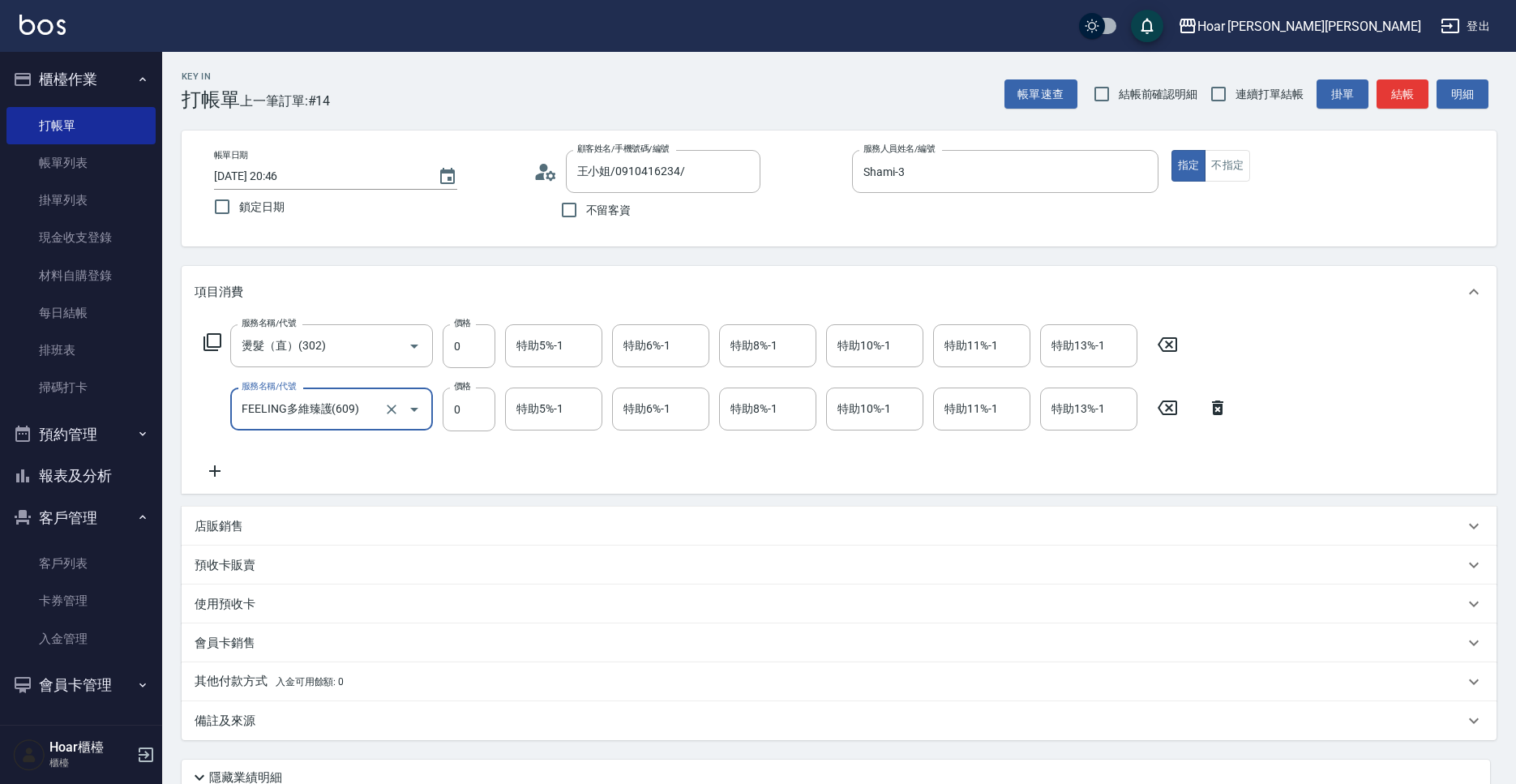
click at [220, 469] on icon at bounding box center [214, 470] width 40 height 19
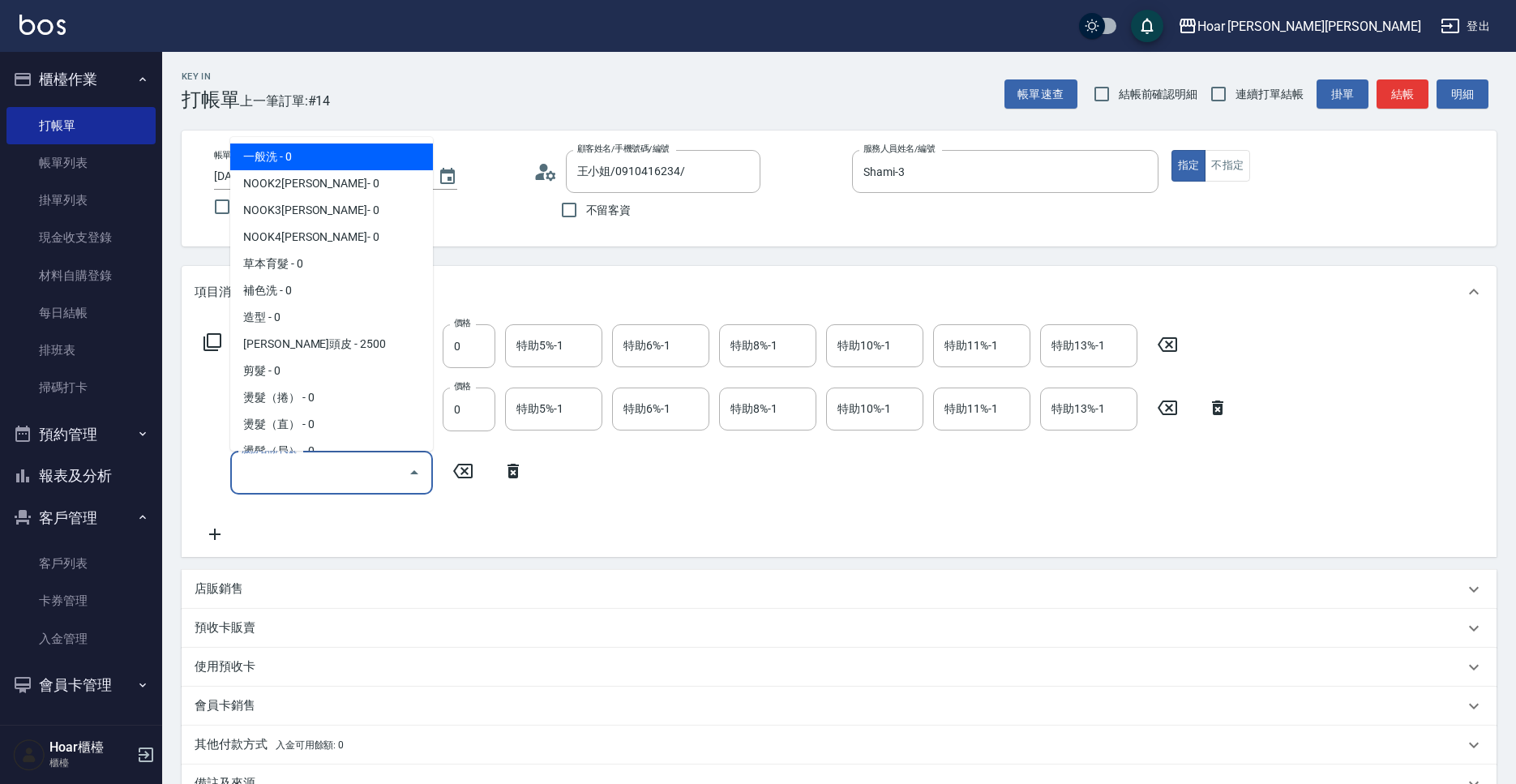
click at [301, 474] on input "服務名稱/代號" at bounding box center [319, 472] width 163 height 28
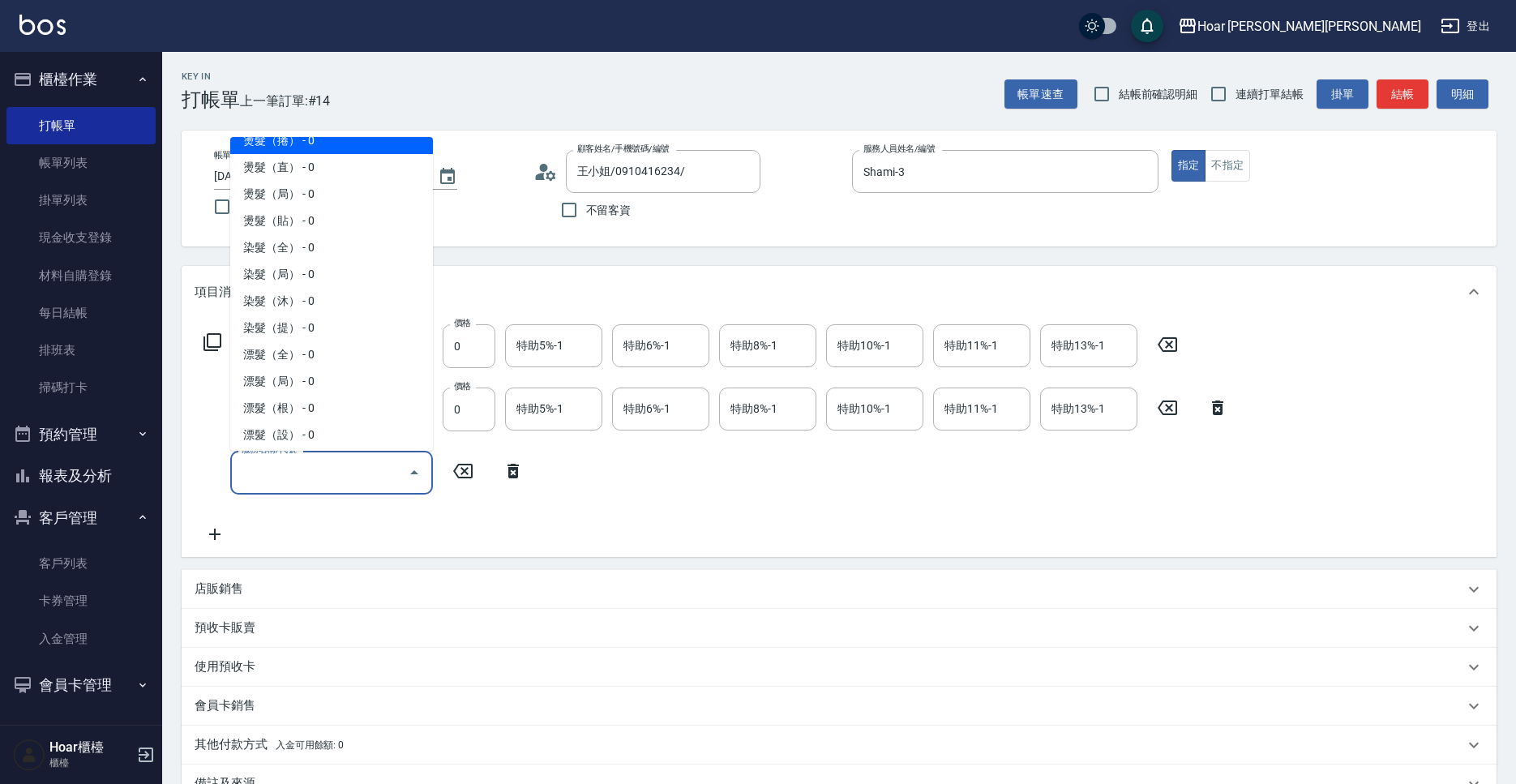
scroll to position [265, 0]
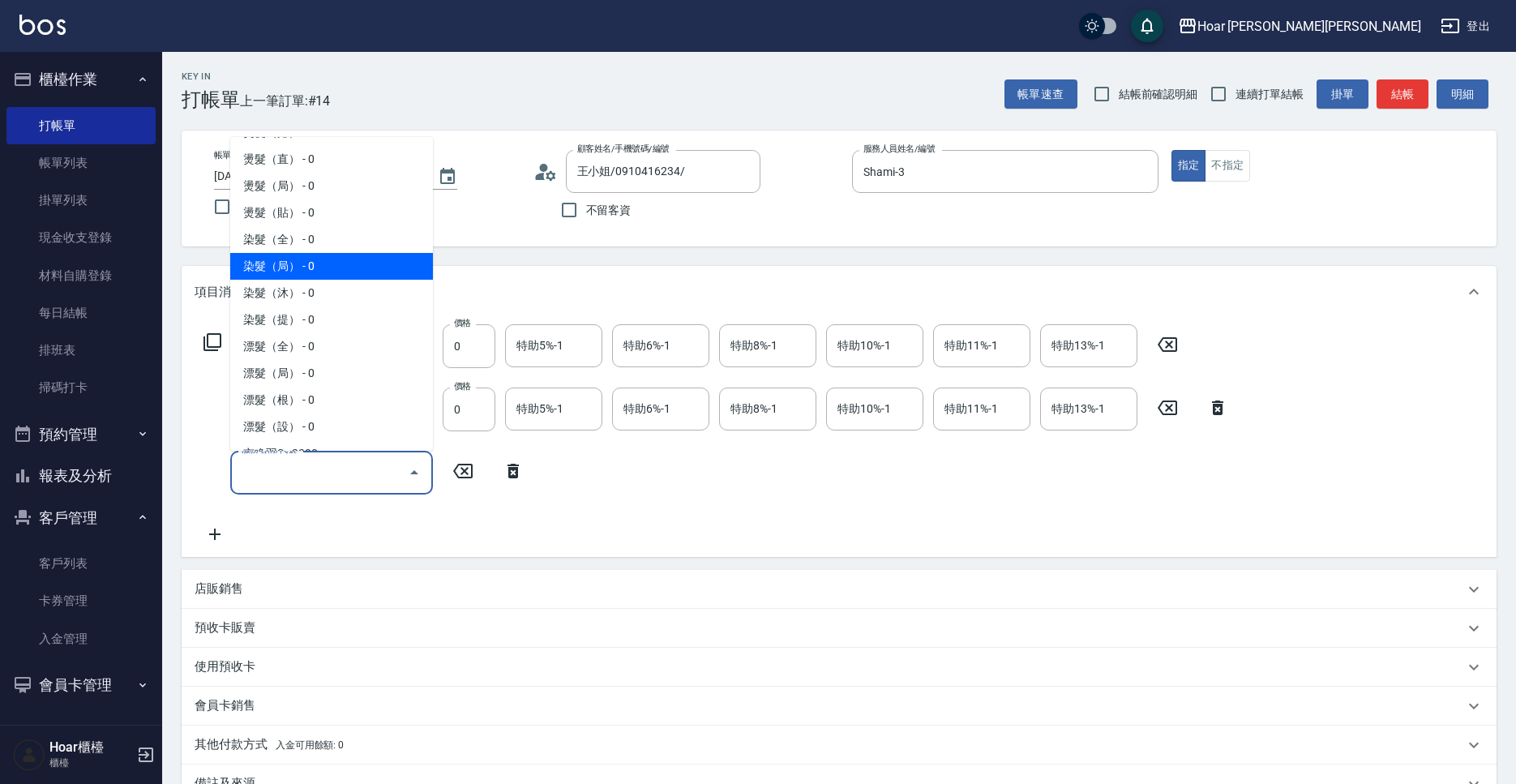
drag, startPoint x: 272, startPoint y: 267, endPoint x: 288, endPoint y: 277, distance: 18.9
click at [272, 267] on span "染髮（局） - 0" at bounding box center [331, 266] width 203 height 26
type input "染髮（局）(402)"
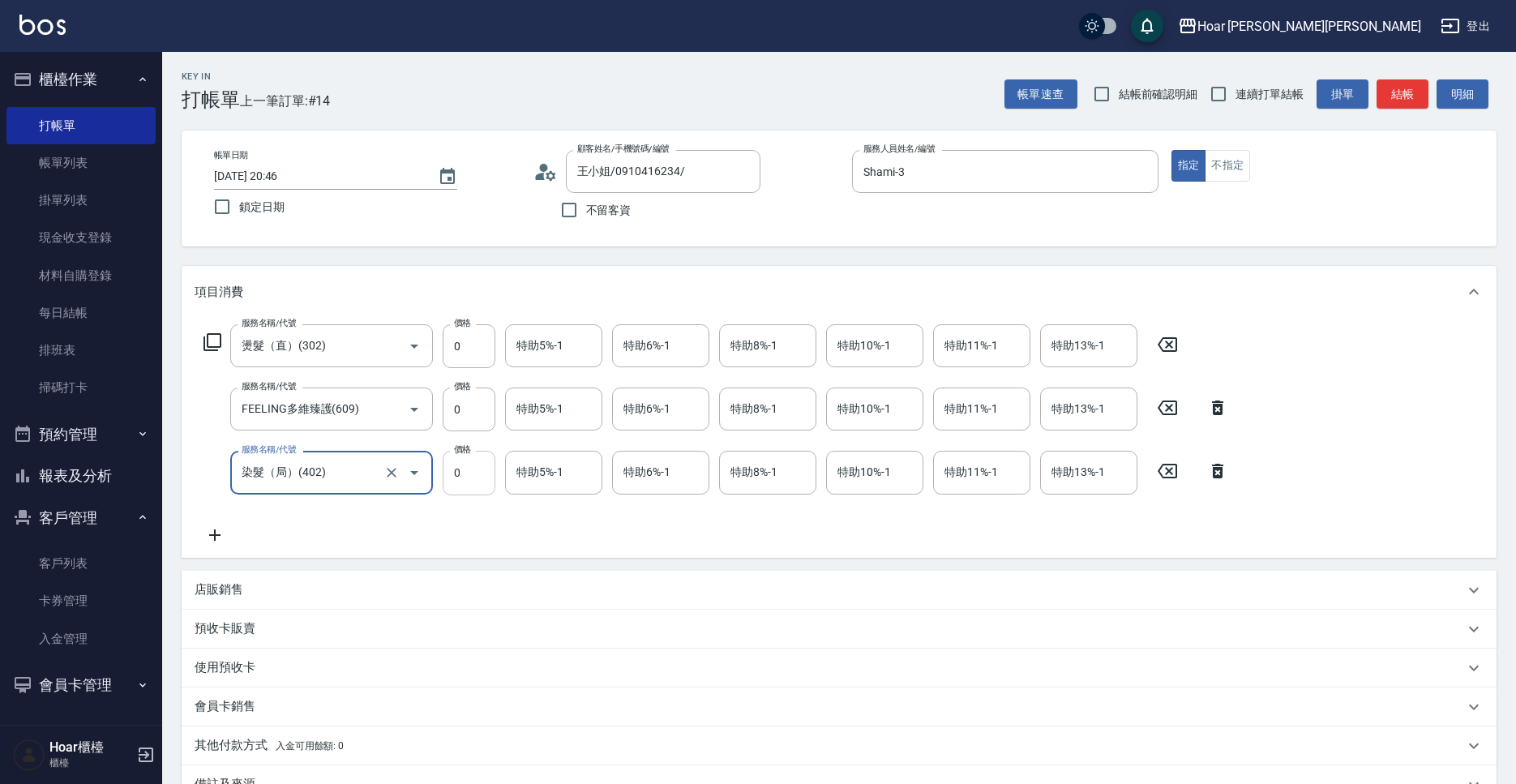
click at [468, 466] on input "0" at bounding box center [469, 473] width 53 height 44
type input "1200"
click at [477, 419] on input "0" at bounding box center [469, 409] width 53 height 44
type input "1190"
click at [479, 353] on input "0" at bounding box center [469, 346] width 53 height 44
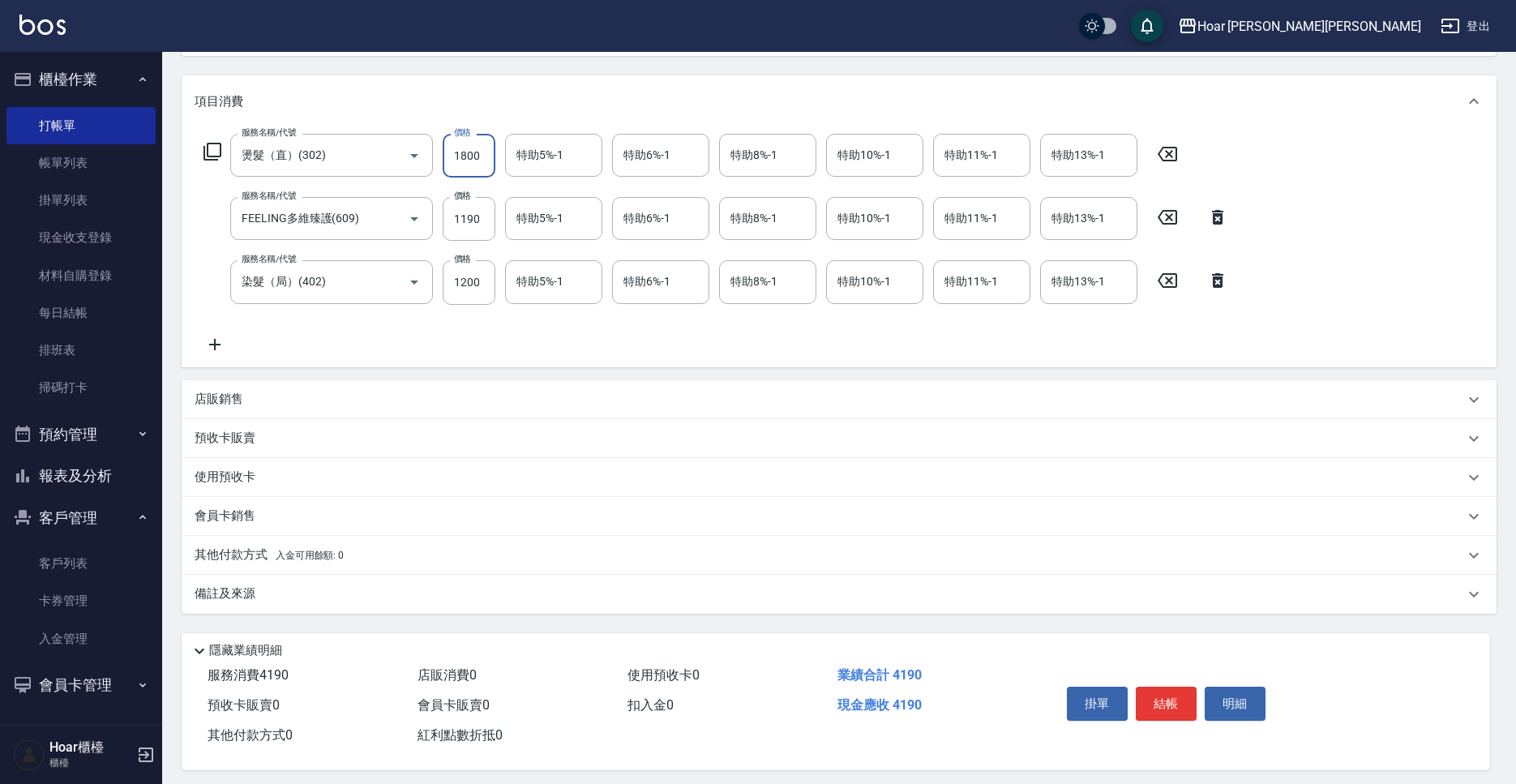
scroll to position [204, 0]
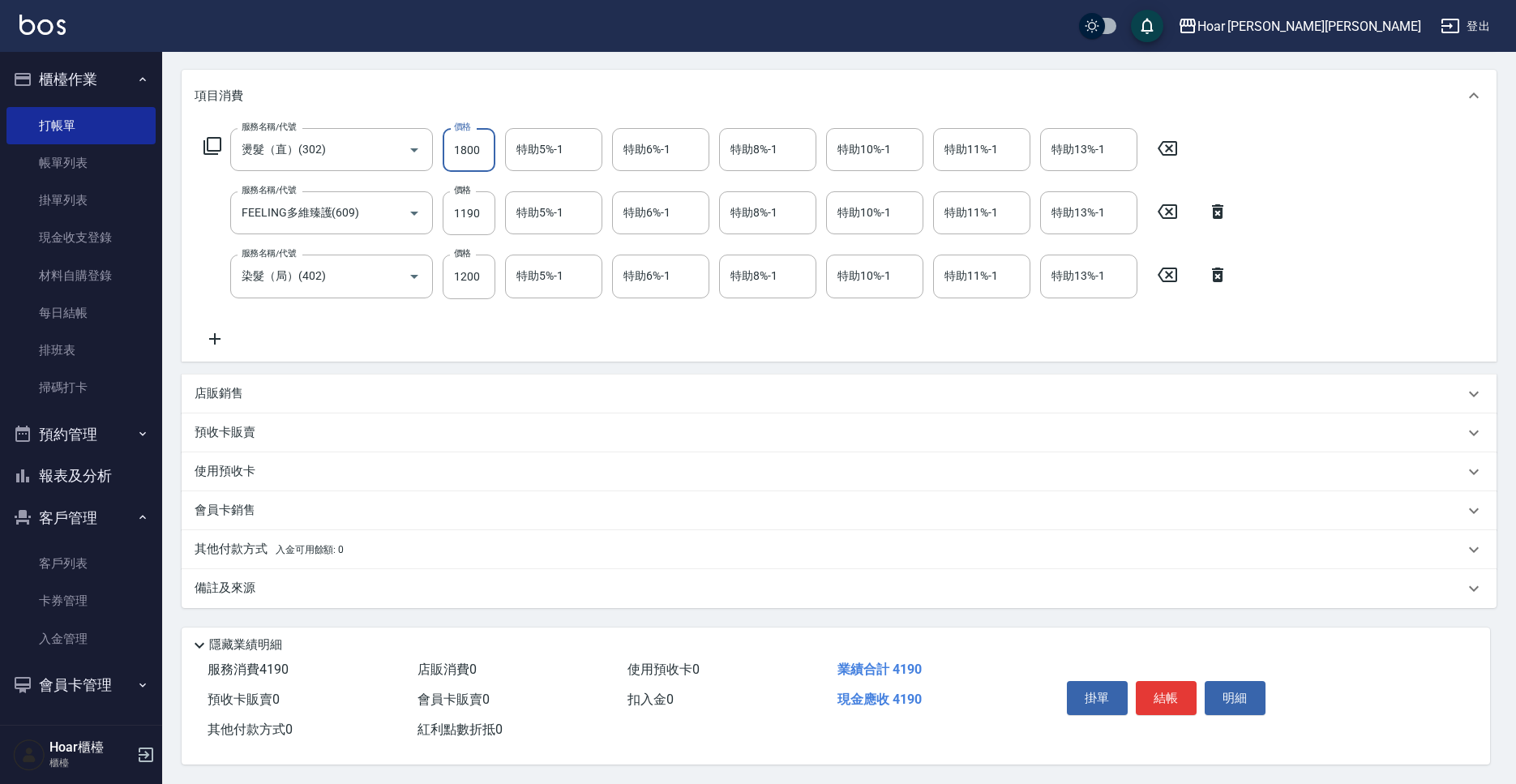
type input "1800"
click at [275, 549] on p "其他付款方式 入金可用餘額: 0" at bounding box center [268, 549] width 149 height 18
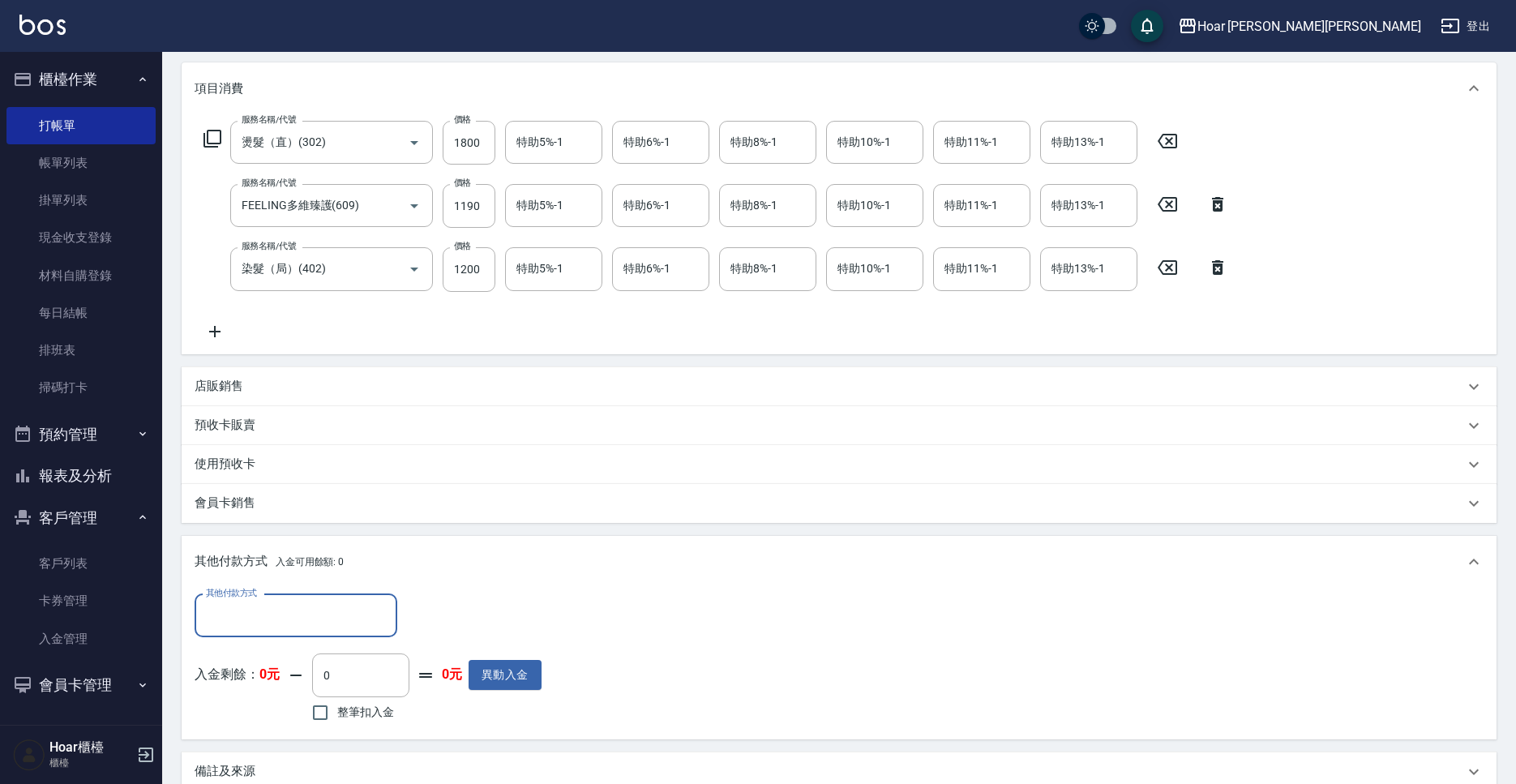
scroll to position [0, 0]
click at [278, 615] on input "其他付款方式" at bounding box center [296, 615] width 188 height 28
click at [300, 706] on span "信用卡" at bounding box center [296, 710] width 203 height 26
type input "信用卡"
click at [418, 618] on input "0" at bounding box center [467, 616] width 121 height 44
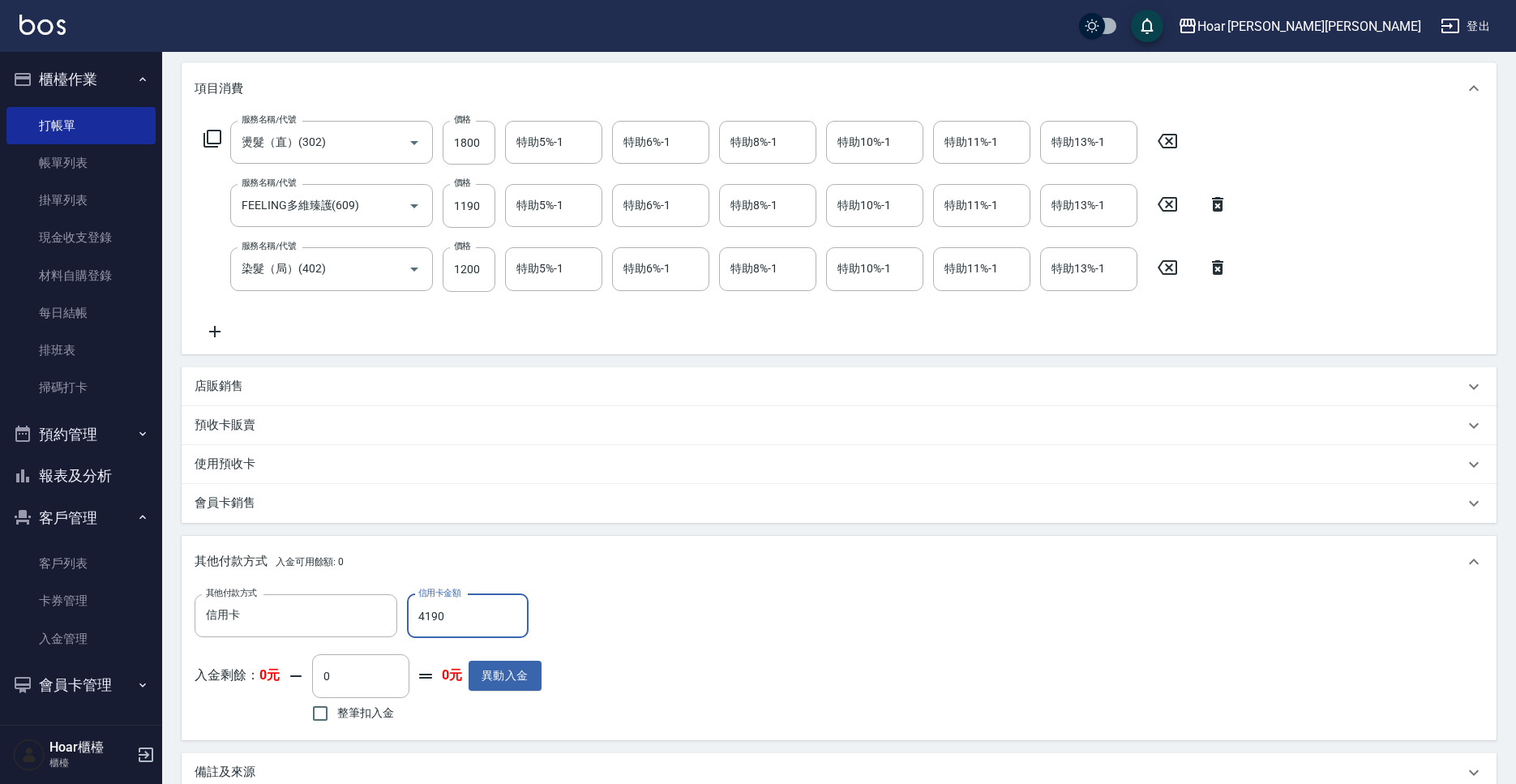
scroll to position [394, 0]
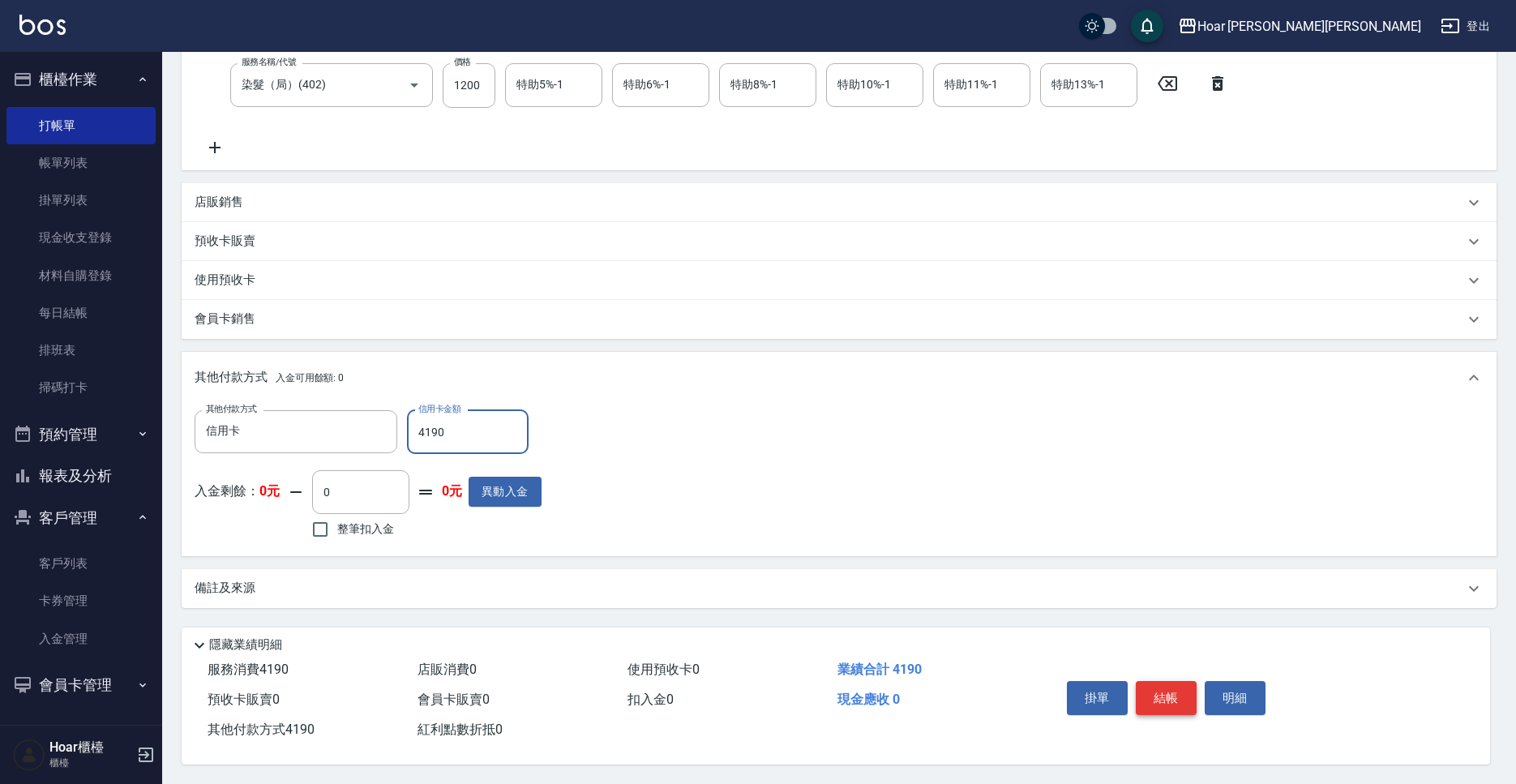
type input "4190"
click at [1180, 694] on button "結帳" at bounding box center [1166, 697] width 61 height 34
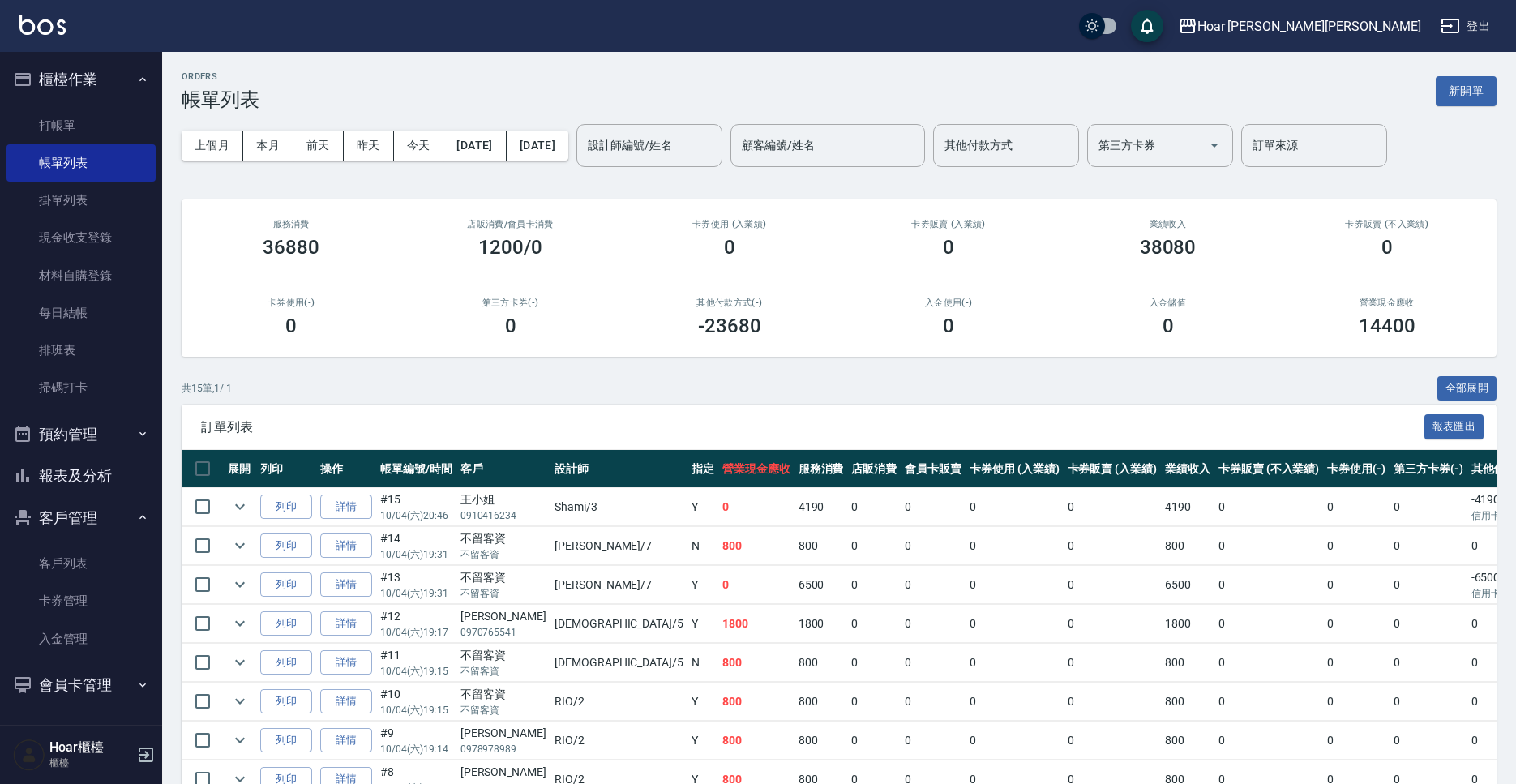
click at [503, 380] on div "共 15 筆, 1 / 1 全部展開" at bounding box center [839, 389] width 1314 height 26
